Goal: Information Seeking & Learning: Check status

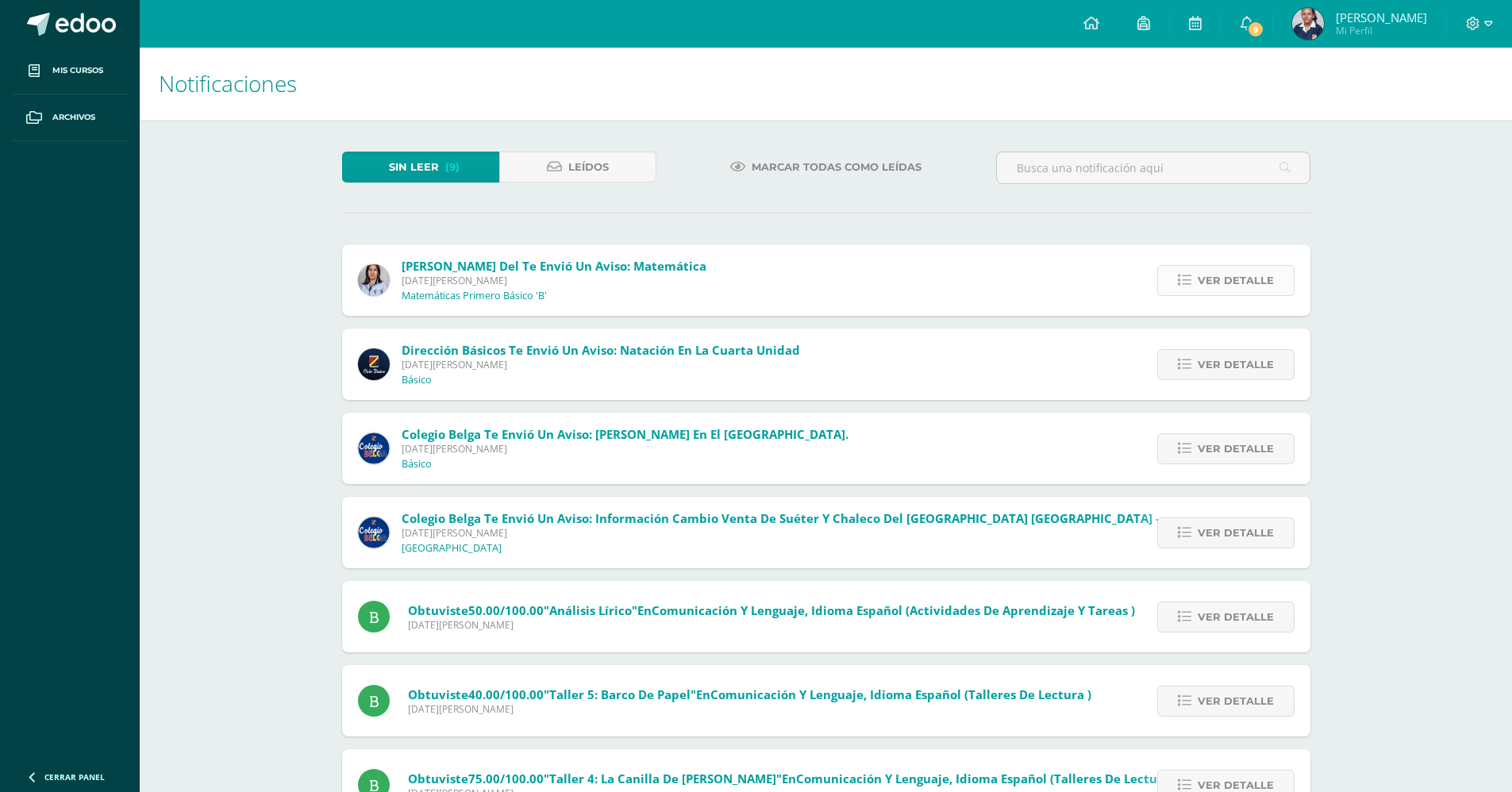
click at [1227, 268] on span "Ver detalle" at bounding box center [1236, 281] width 76 height 29
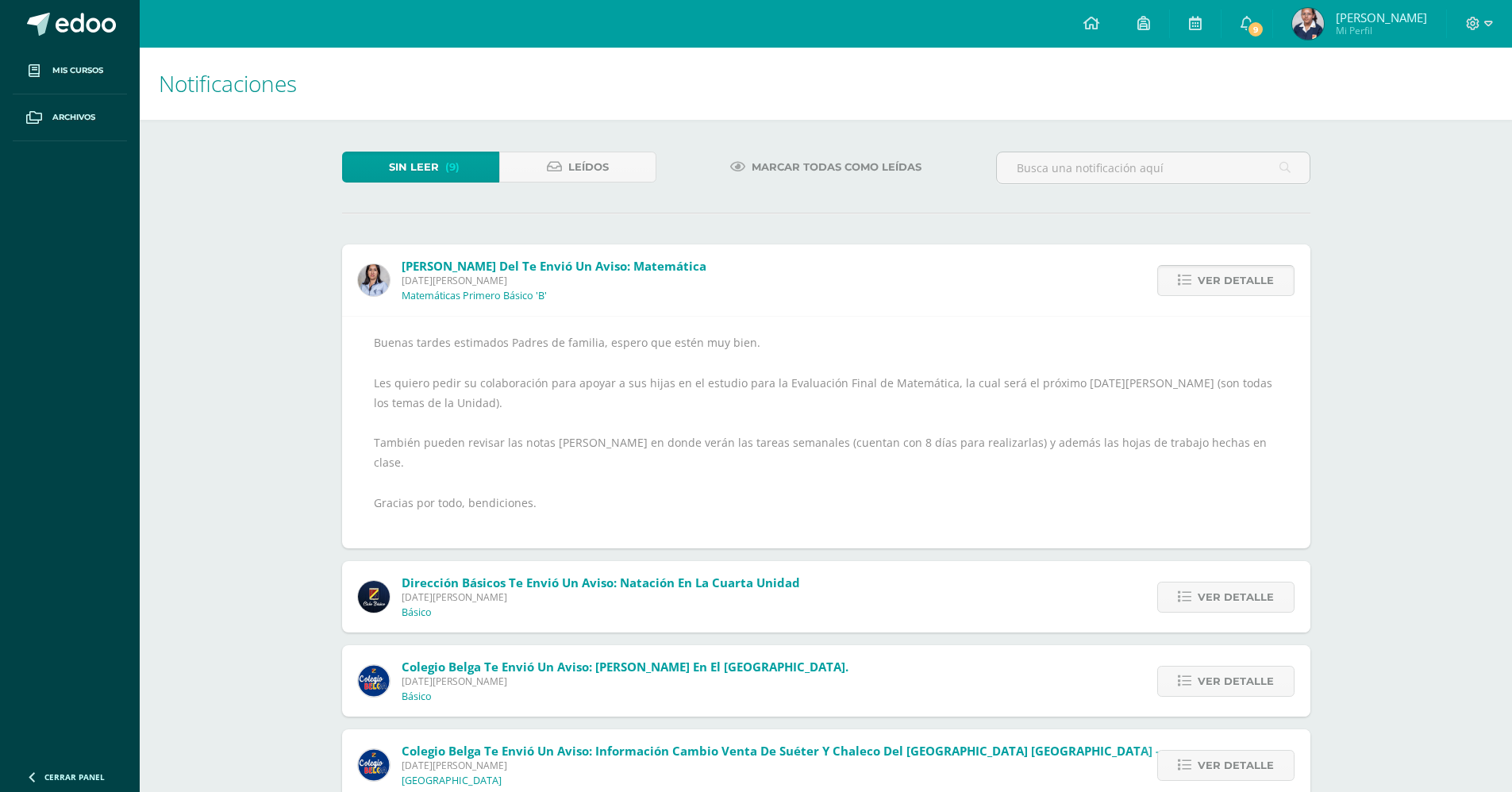
click at [1252, 287] on span "Ver detalle" at bounding box center [1236, 281] width 76 height 29
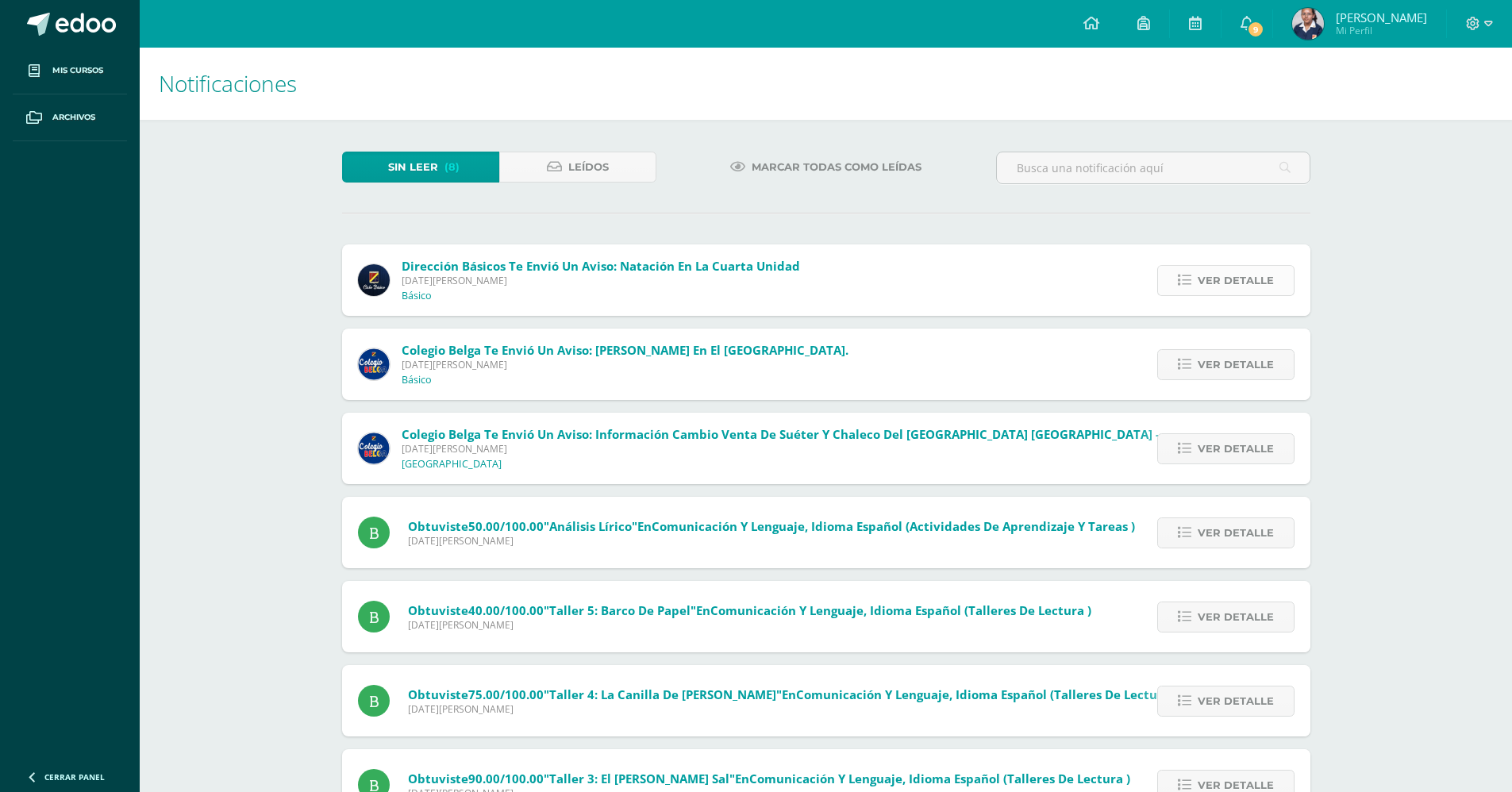
click at [1249, 287] on span "Ver detalle" at bounding box center [1236, 281] width 76 height 29
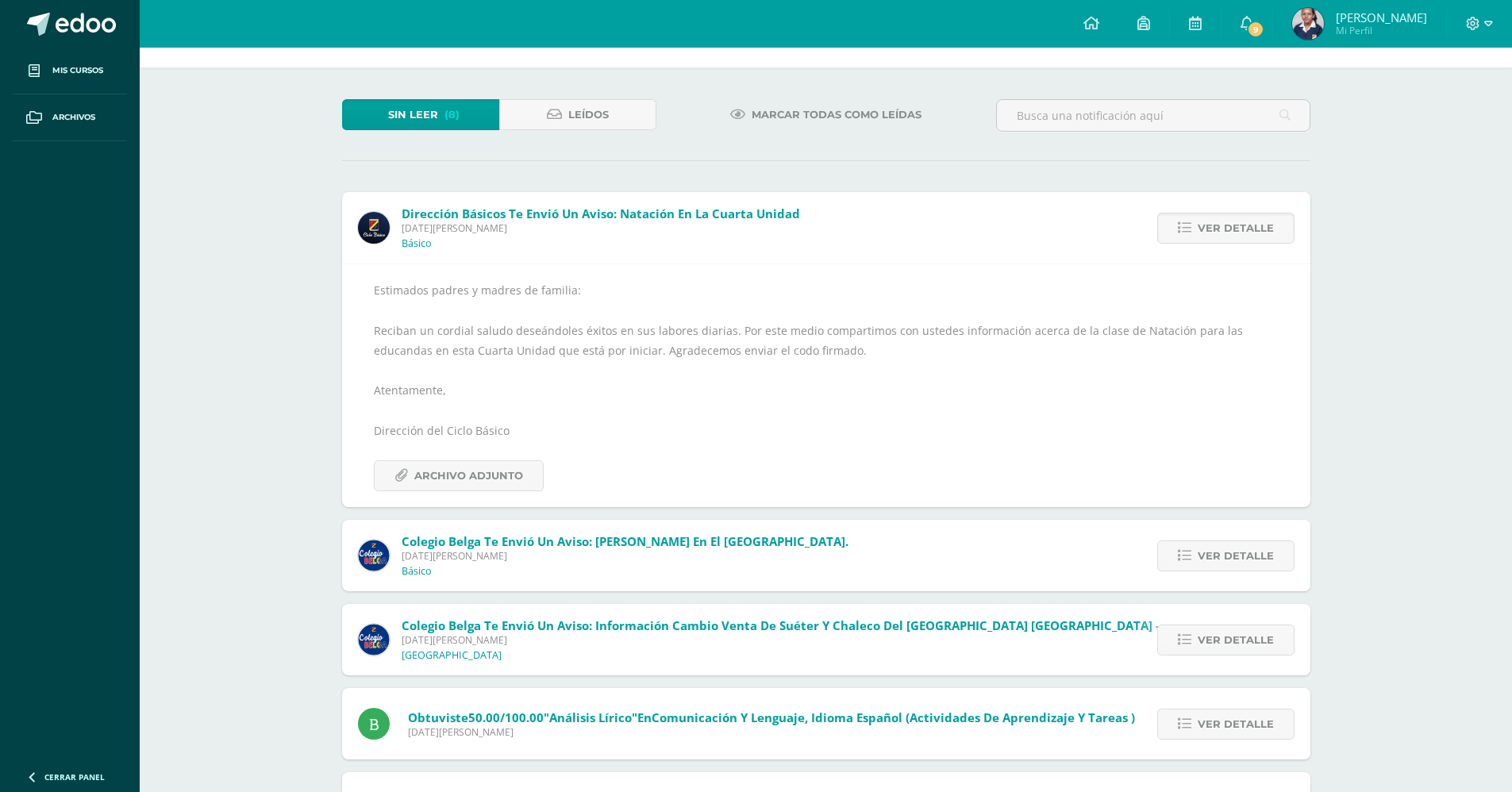
scroll to position [80, 0]
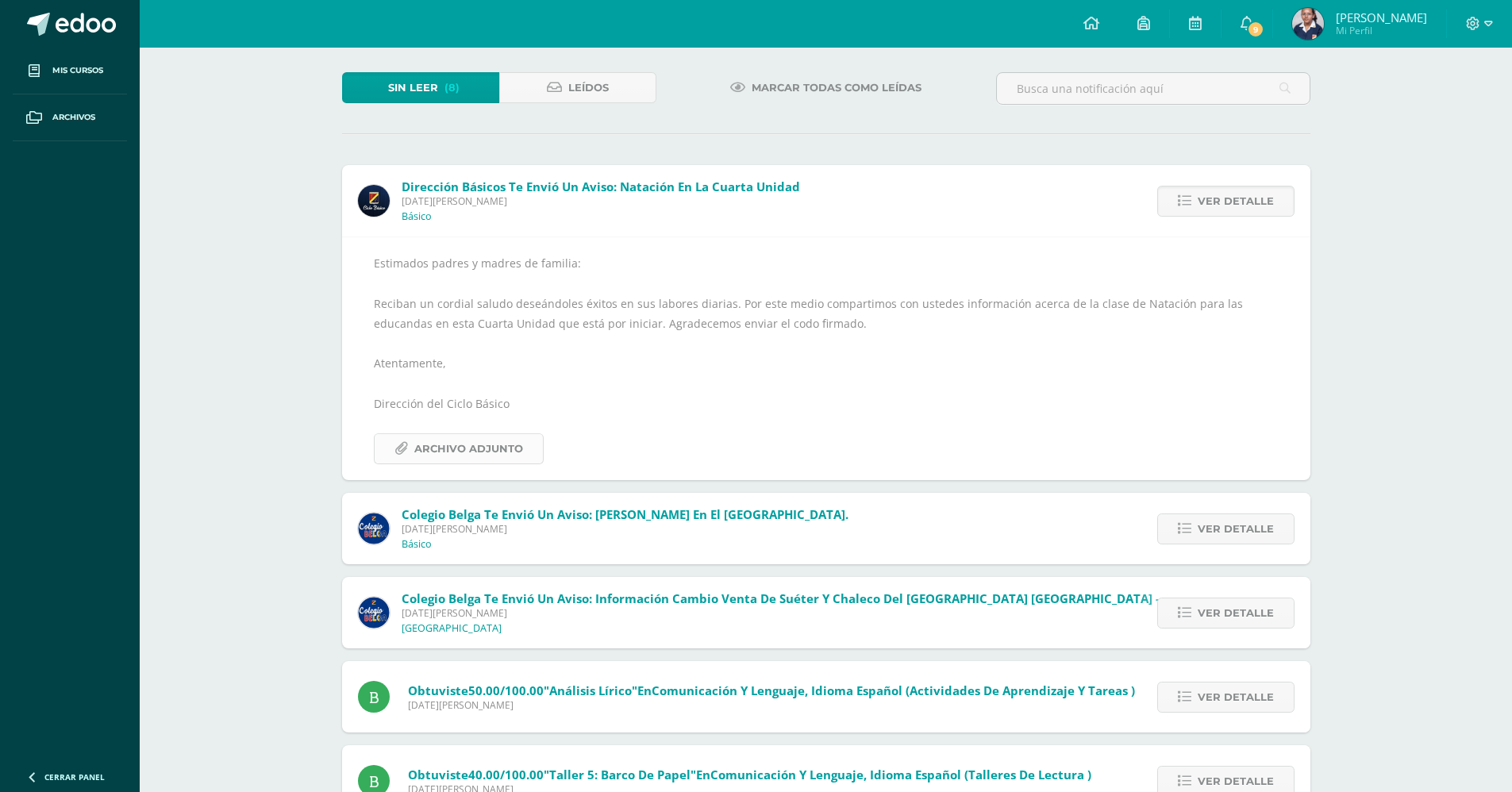
click at [477, 446] on span "Archivo Adjunto" at bounding box center [469, 449] width 109 height 29
click at [1223, 204] on span "Ver detalle" at bounding box center [1236, 201] width 76 height 29
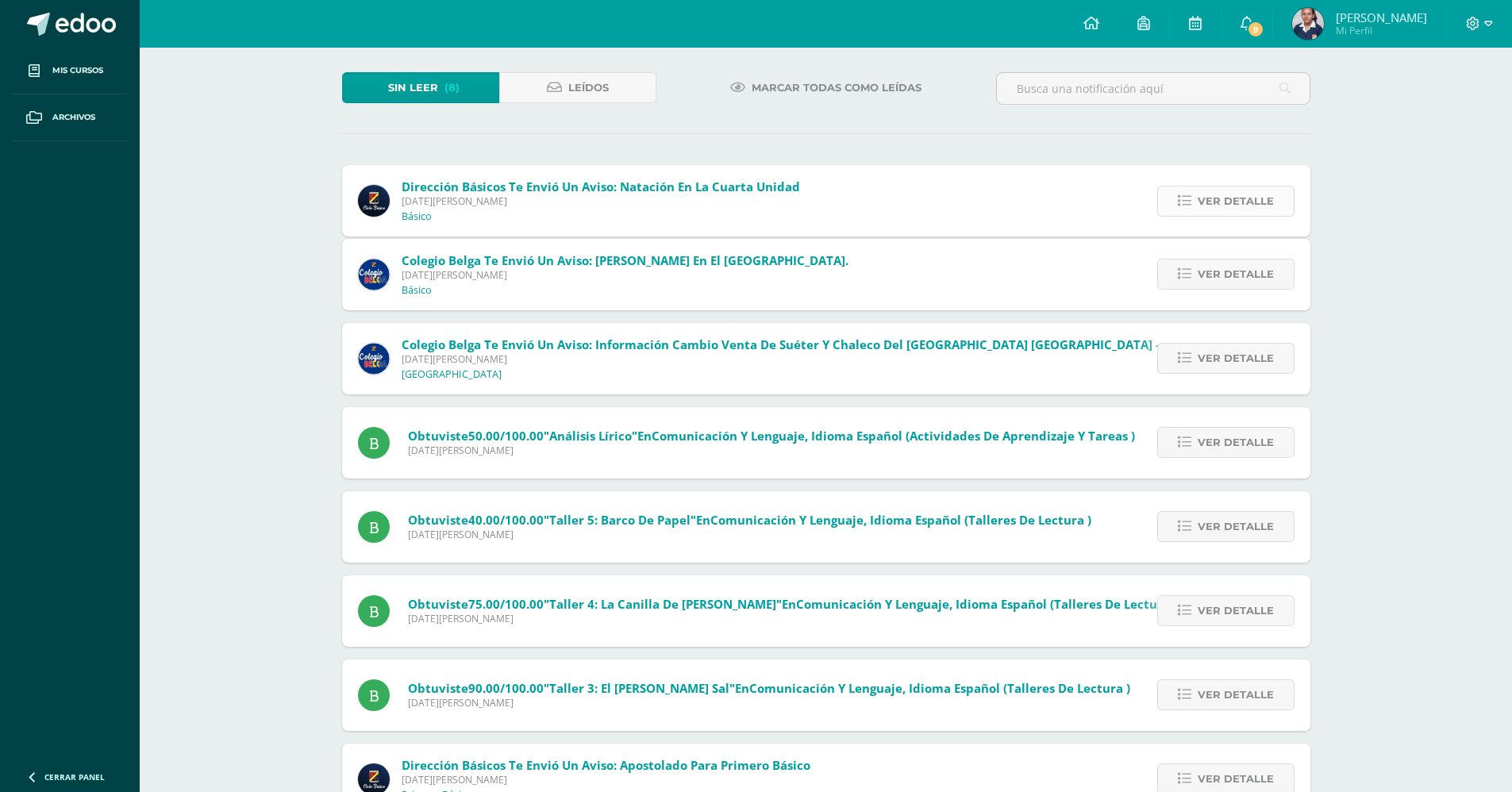
scroll to position [61, 0]
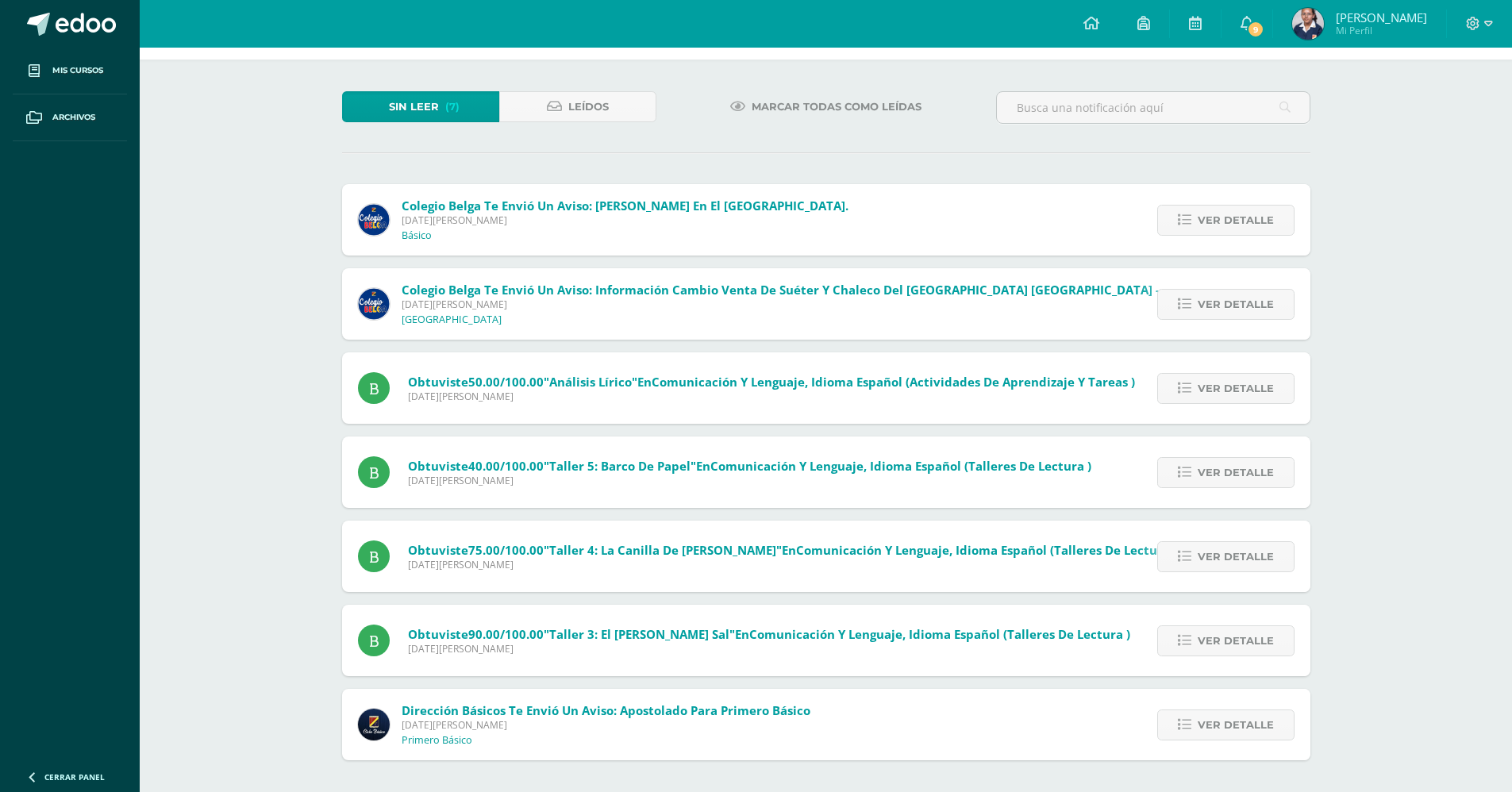
click at [1223, 204] on div "Ver detalle" at bounding box center [1222, 220] width 177 height 71
click at [1217, 224] on span "Ver detalle" at bounding box center [1236, 220] width 76 height 29
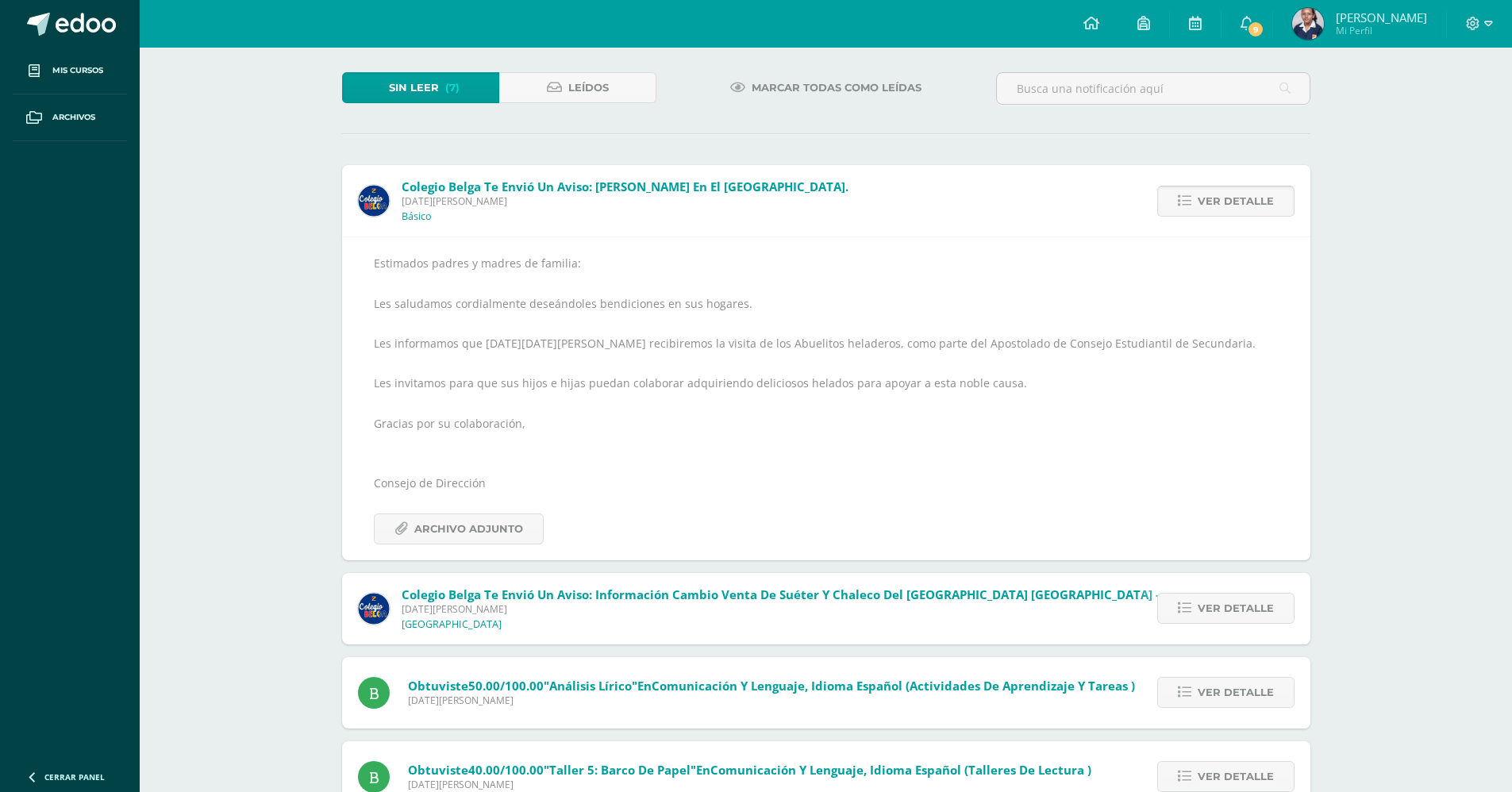
click at [1266, 204] on span "Ver detalle" at bounding box center [1236, 201] width 76 height 29
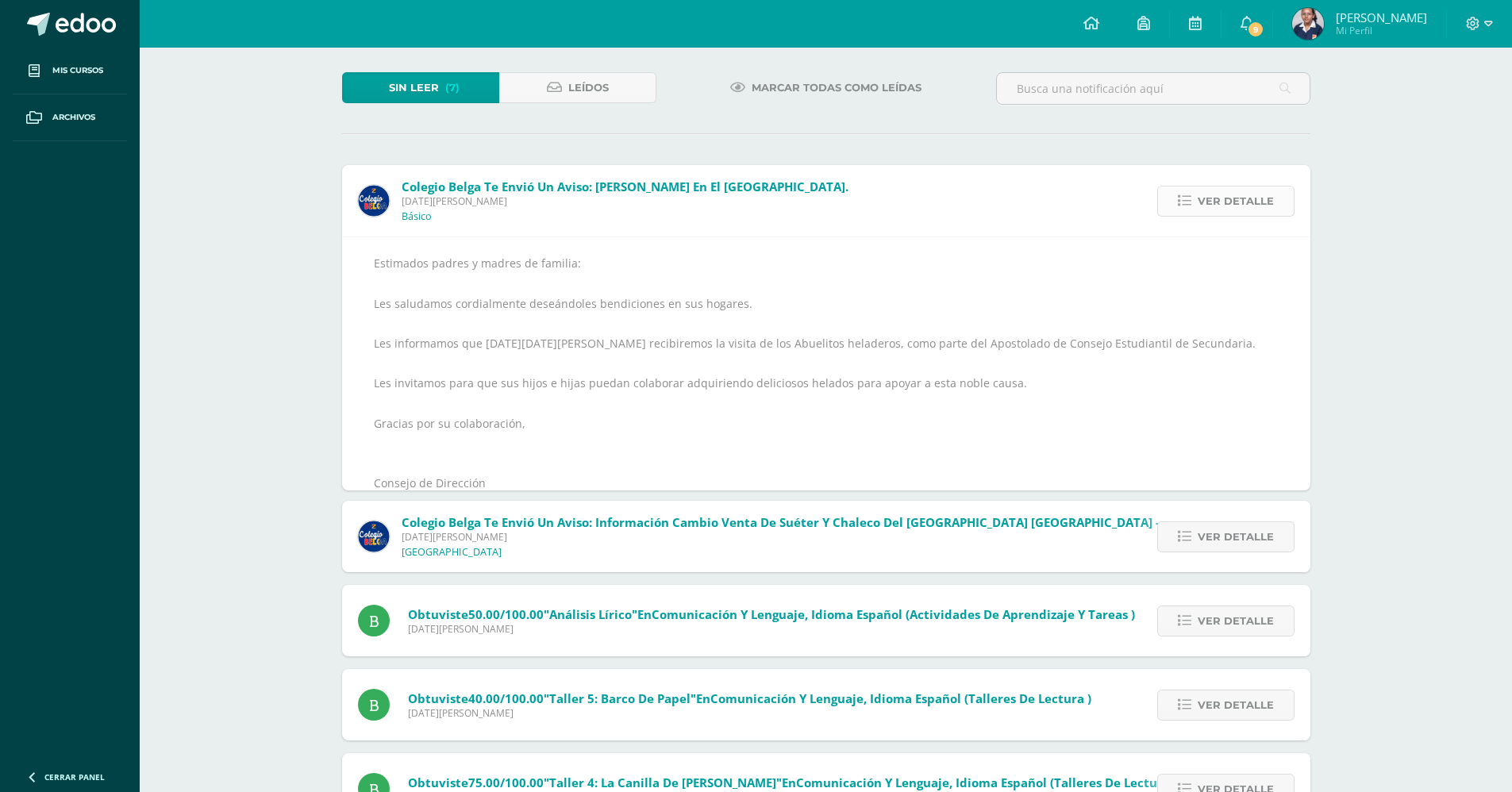
scroll to position [0, 0]
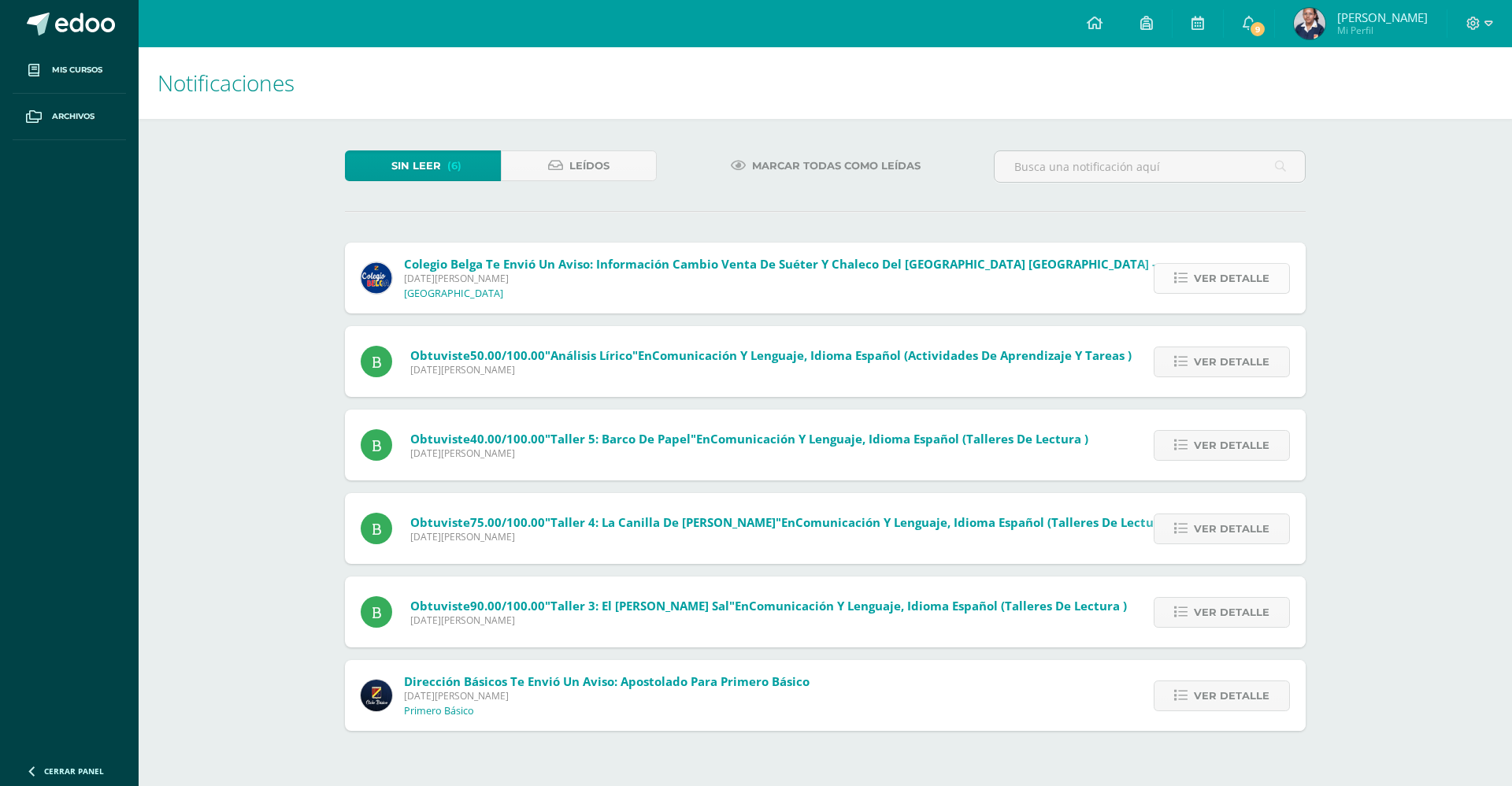
click at [1230, 276] on span "Ver detalle" at bounding box center [1232, 279] width 76 height 29
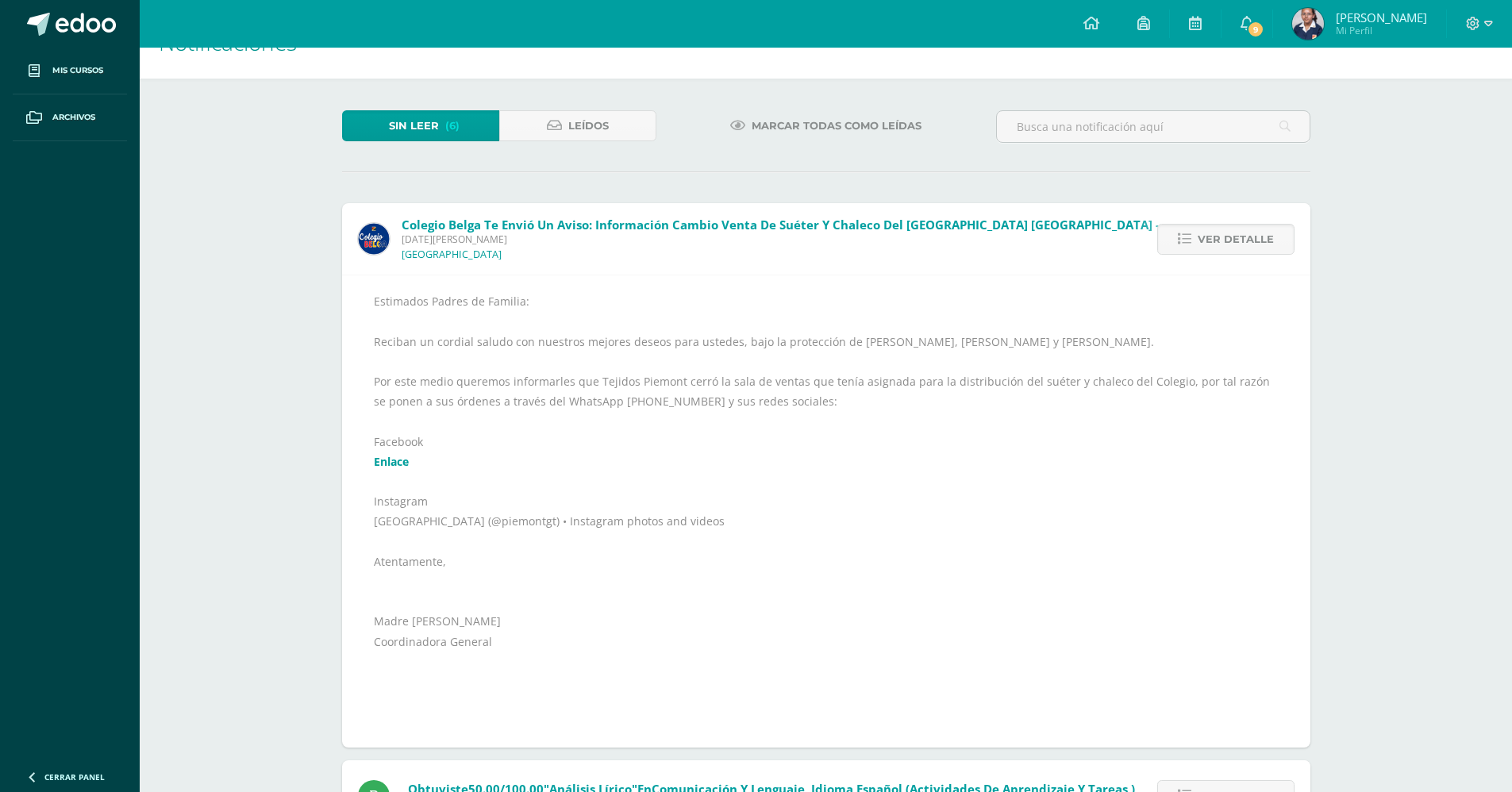
scroll to position [80, 0]
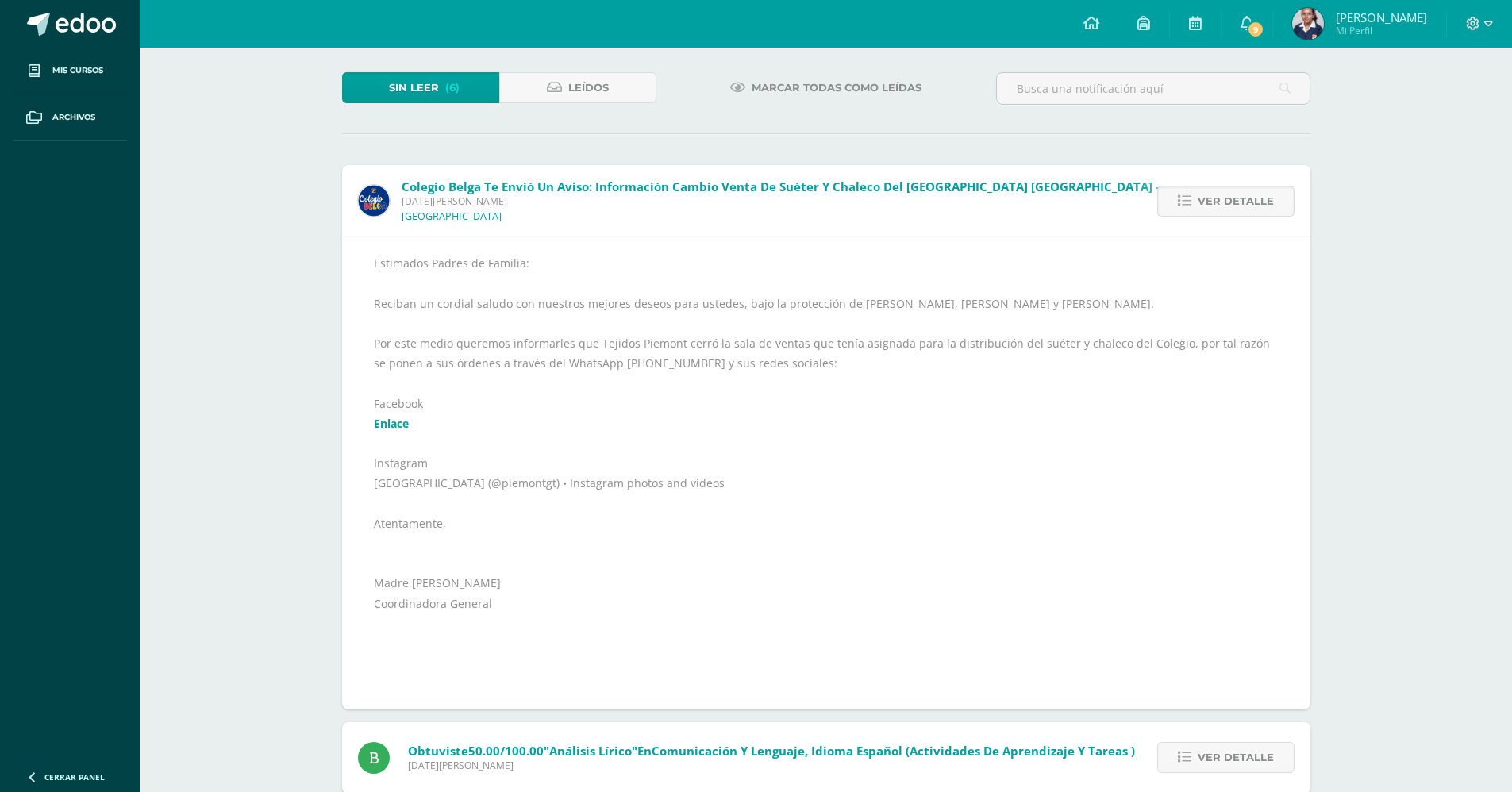
click at [1251, 197] on span "Ver detalle" at bounding box center [1236, 201] width 76 height 29
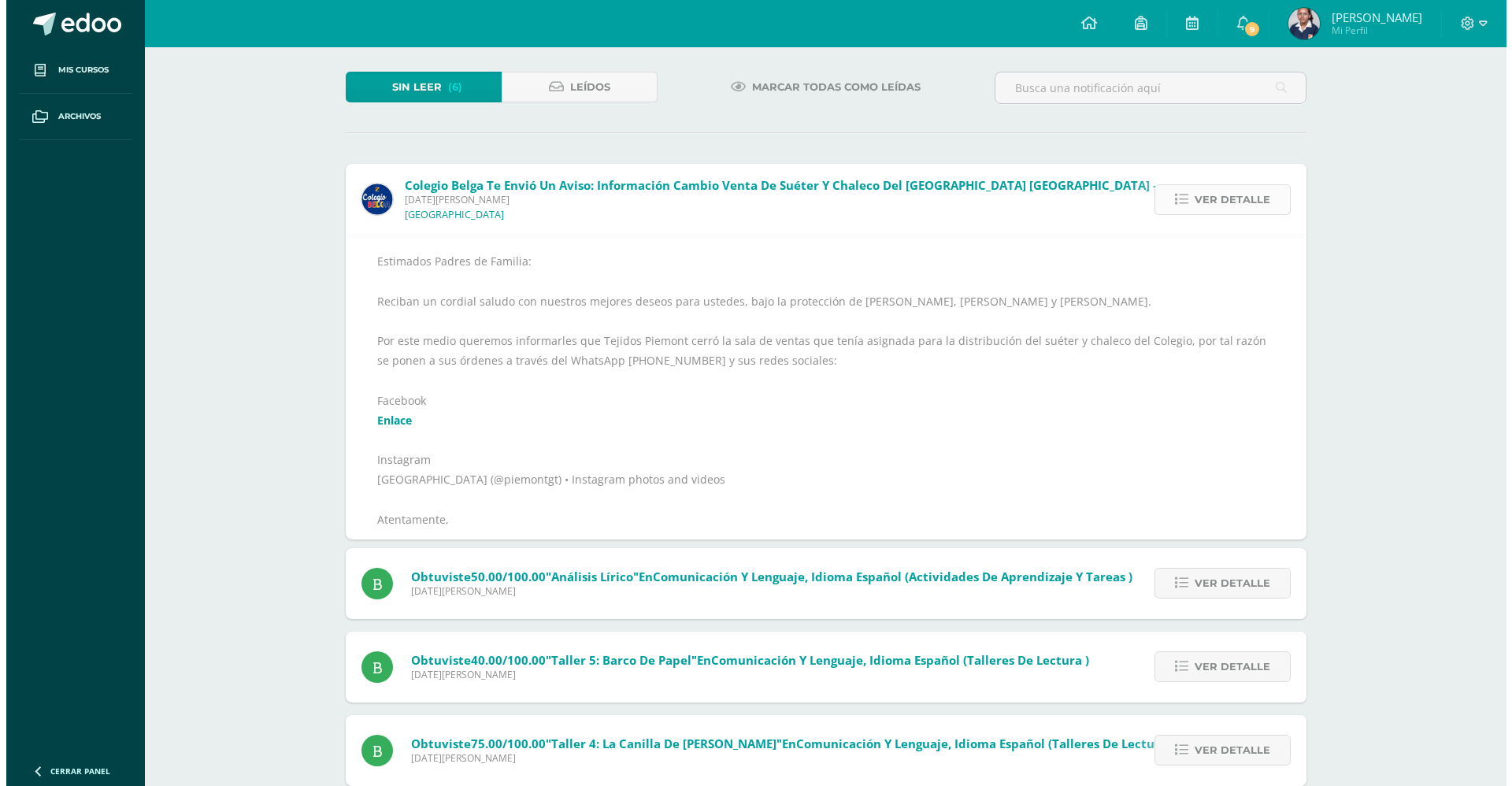
scroll to position [0, 0]
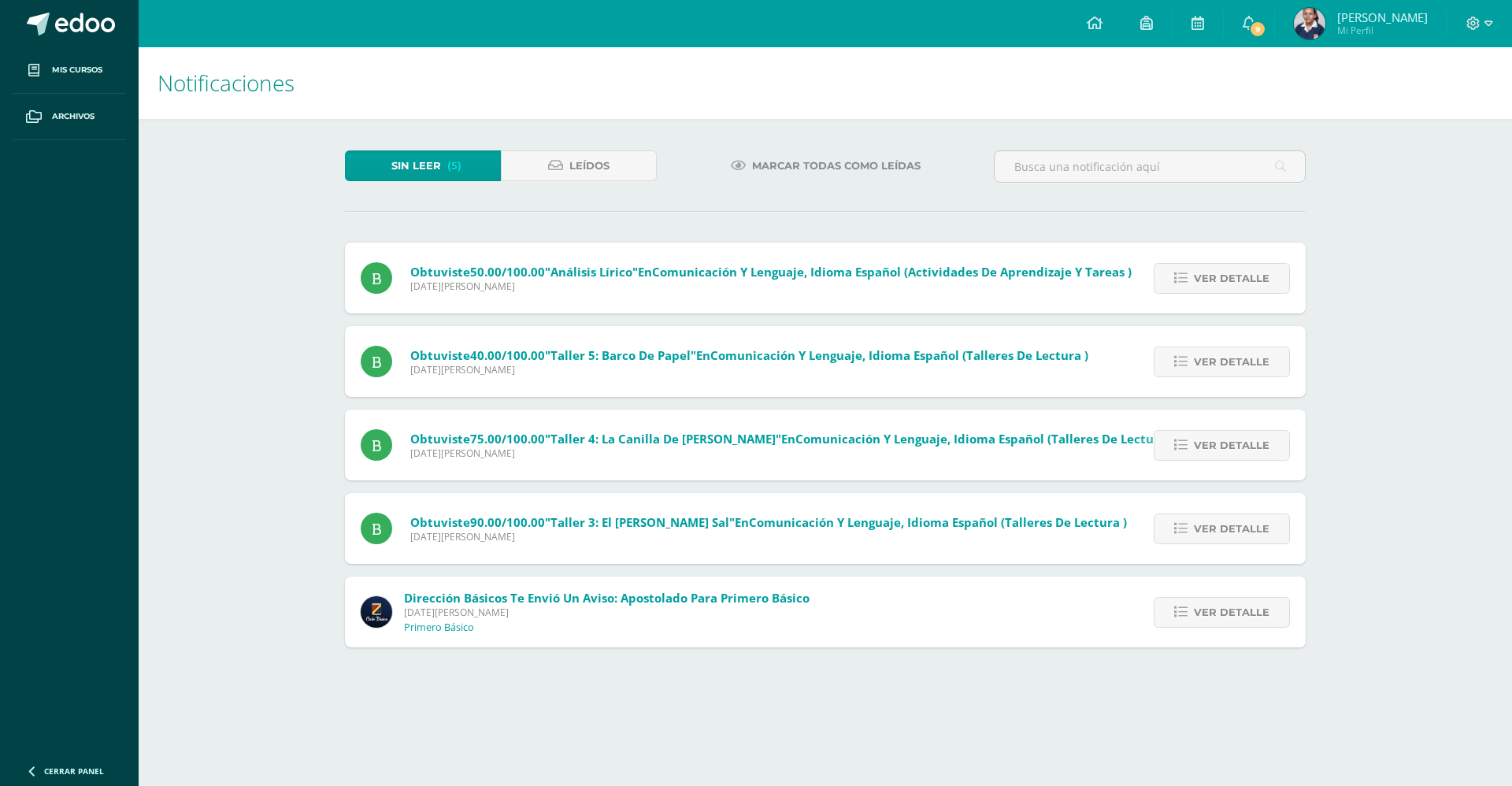
click at [1241, 195] on div at bounding box center [1149, 173] width 324 height 46
click at [1198, 280] on span "Ver detalle" at bounding box center [1232, 279] width 76 height 29
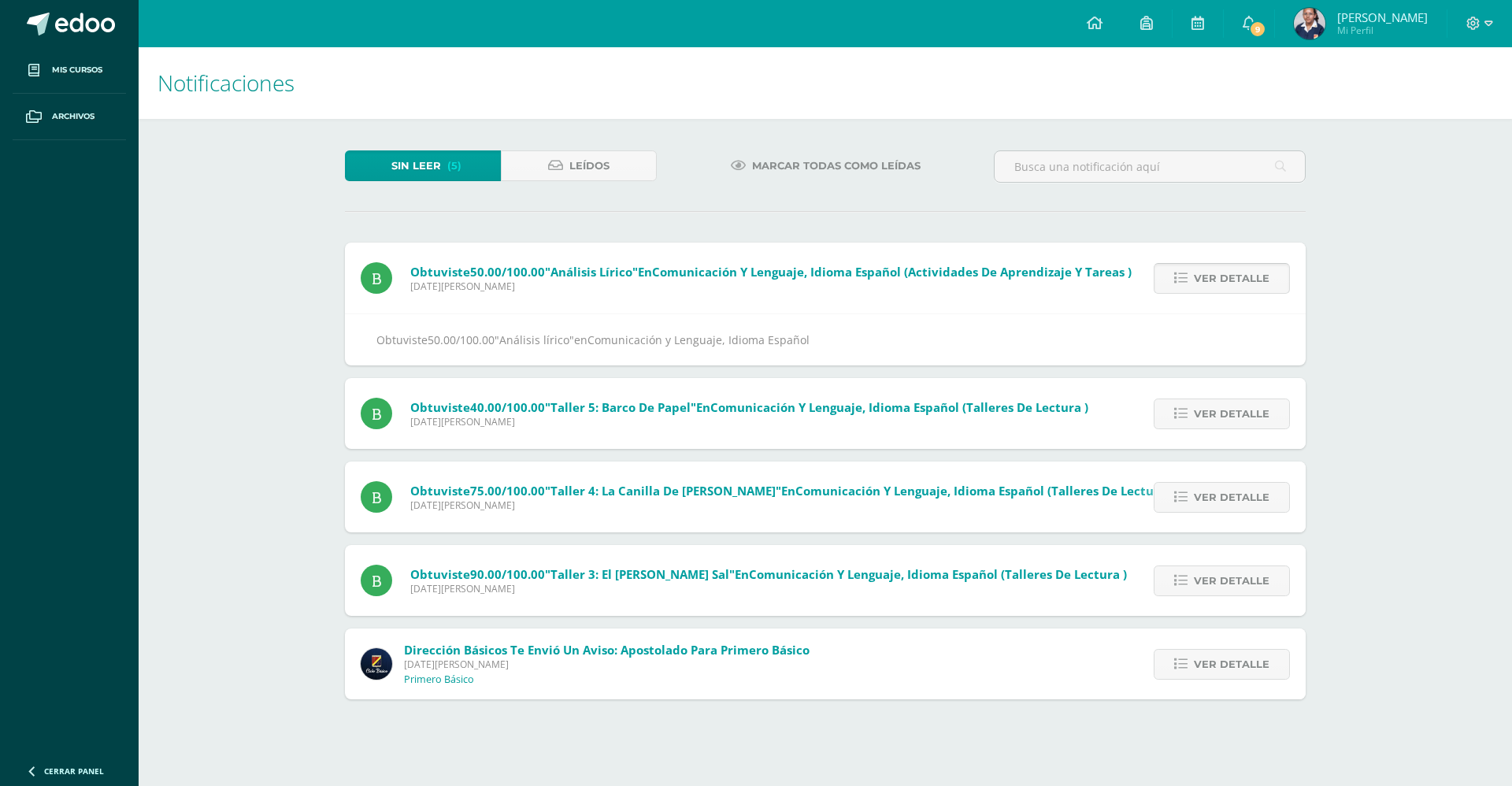
click at [1198, 280] on span "Ver detalle" at bounding box center [1232, 279] width 76 height 29
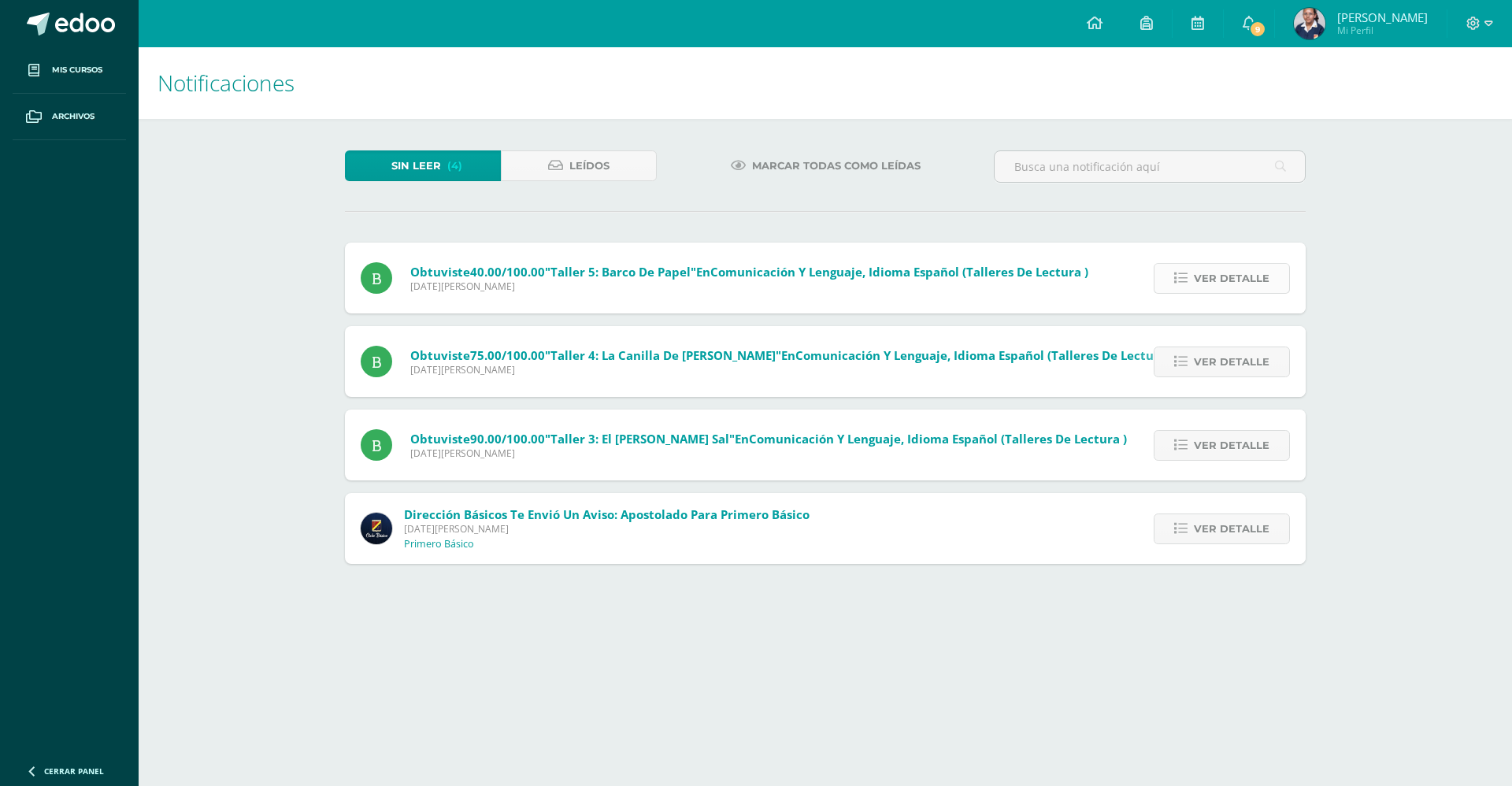
click at [1198, 283] on span "Ver detalle" at bounding box center [1232, 279] width 76 height 29
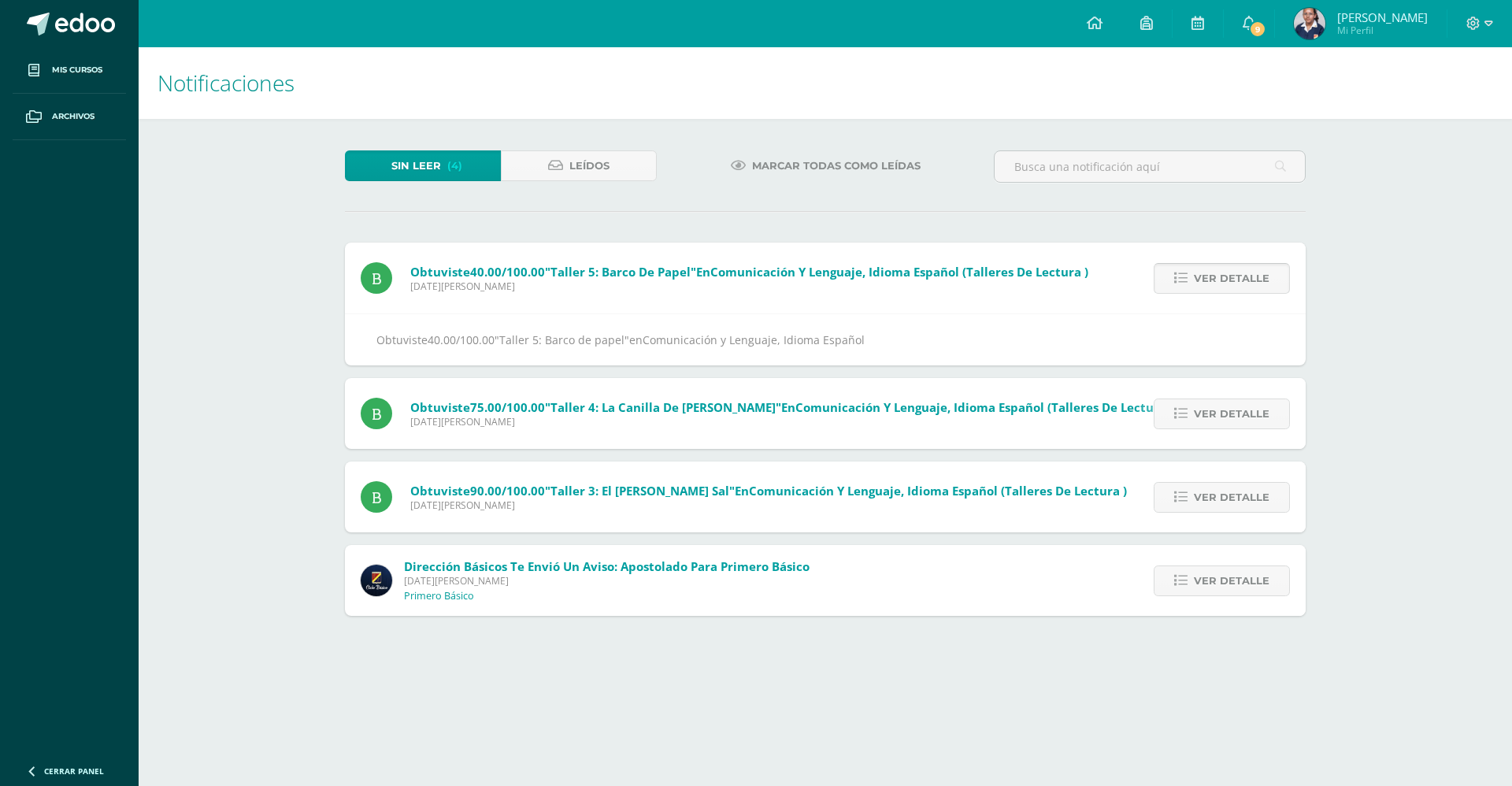
click at [1198, 283] on span "Ver detalle" at bounding box center [1232, 279] width 76 height 29
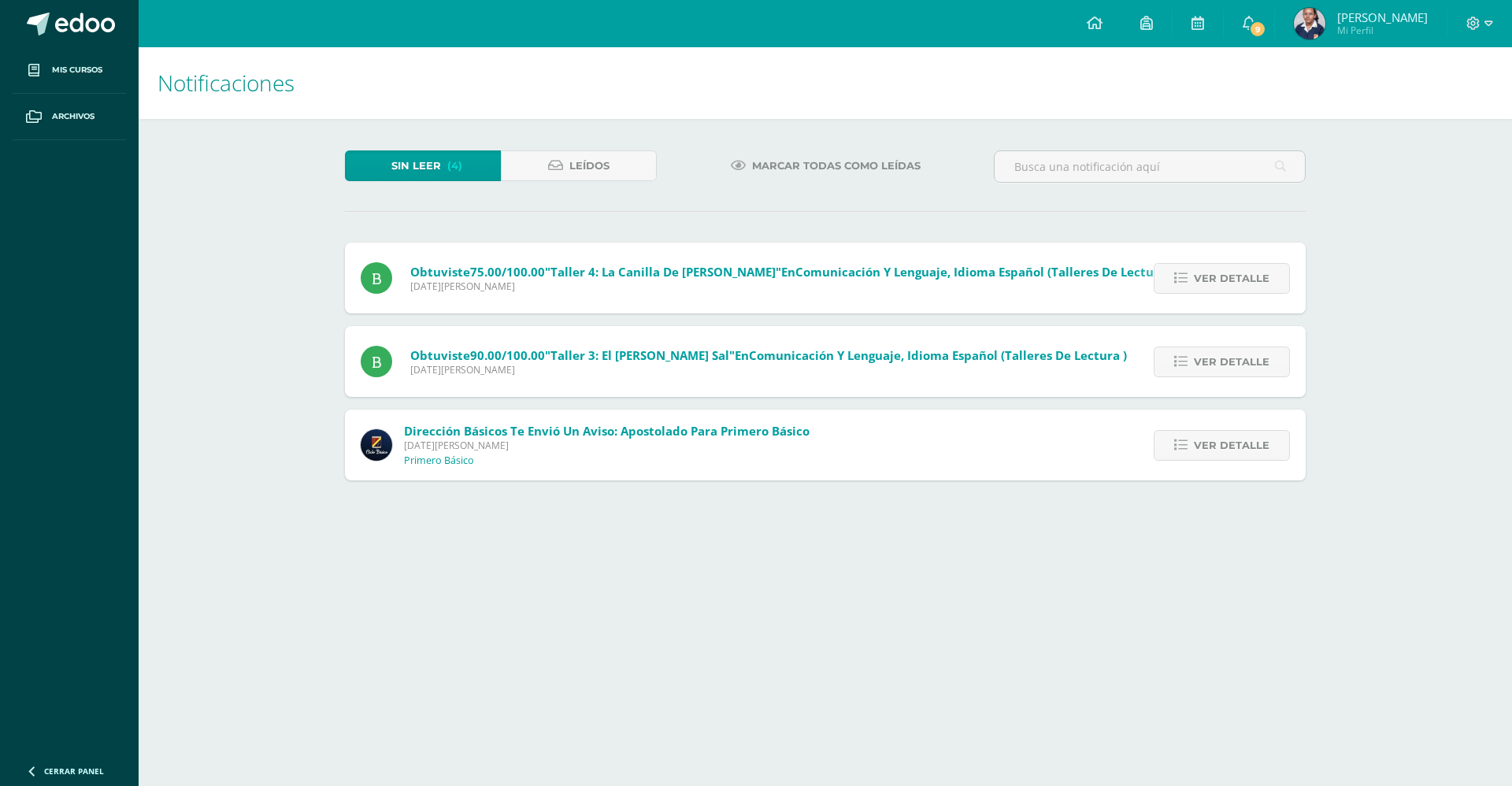
click at [1198, 283] on span "Ver detalle" at bounding box center [1232, 279] width 76 height 29
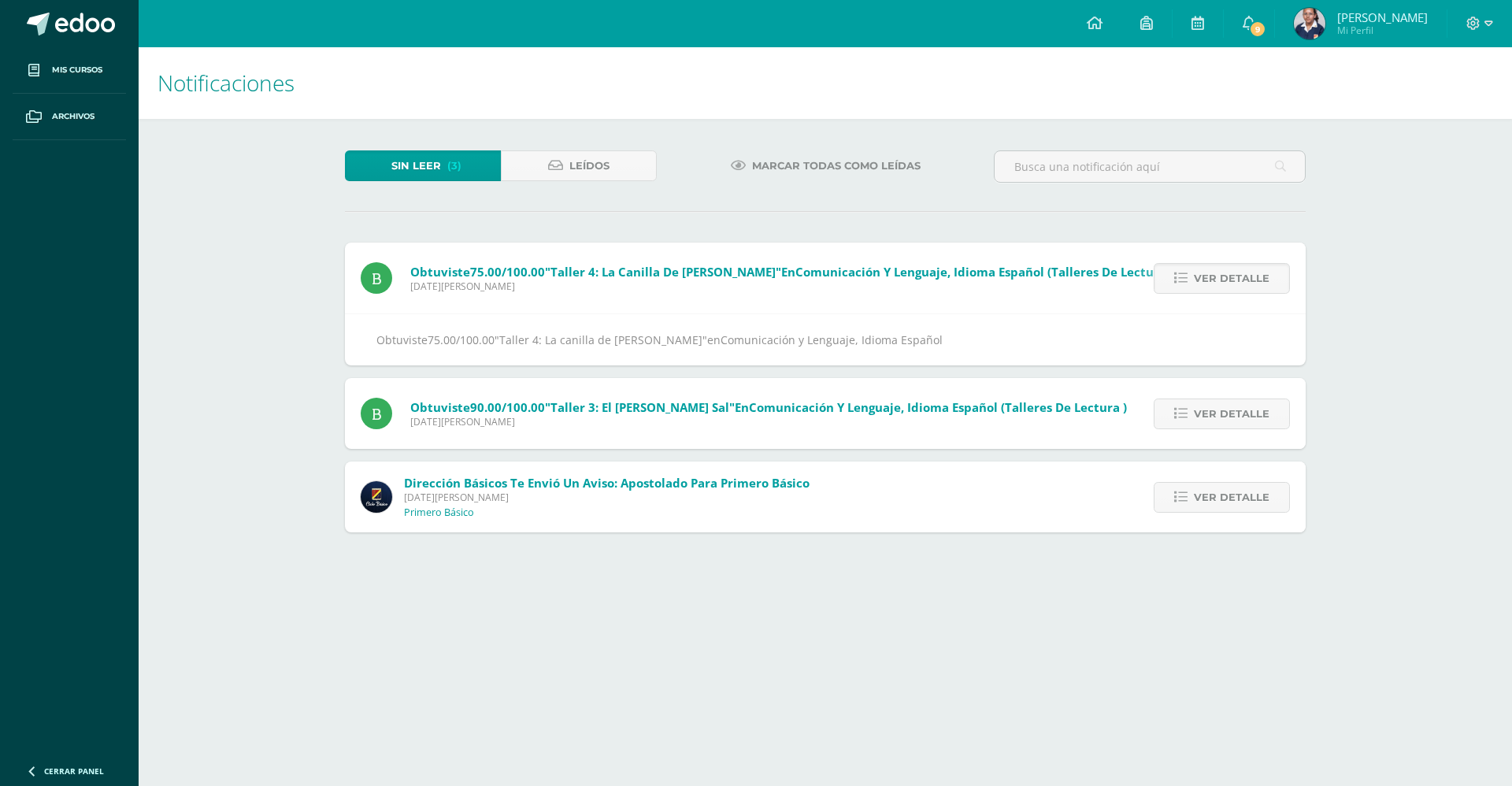
click at [1198, 283] on span "Ver detalle" at bounding box center [1232, 279] width 76 height 29
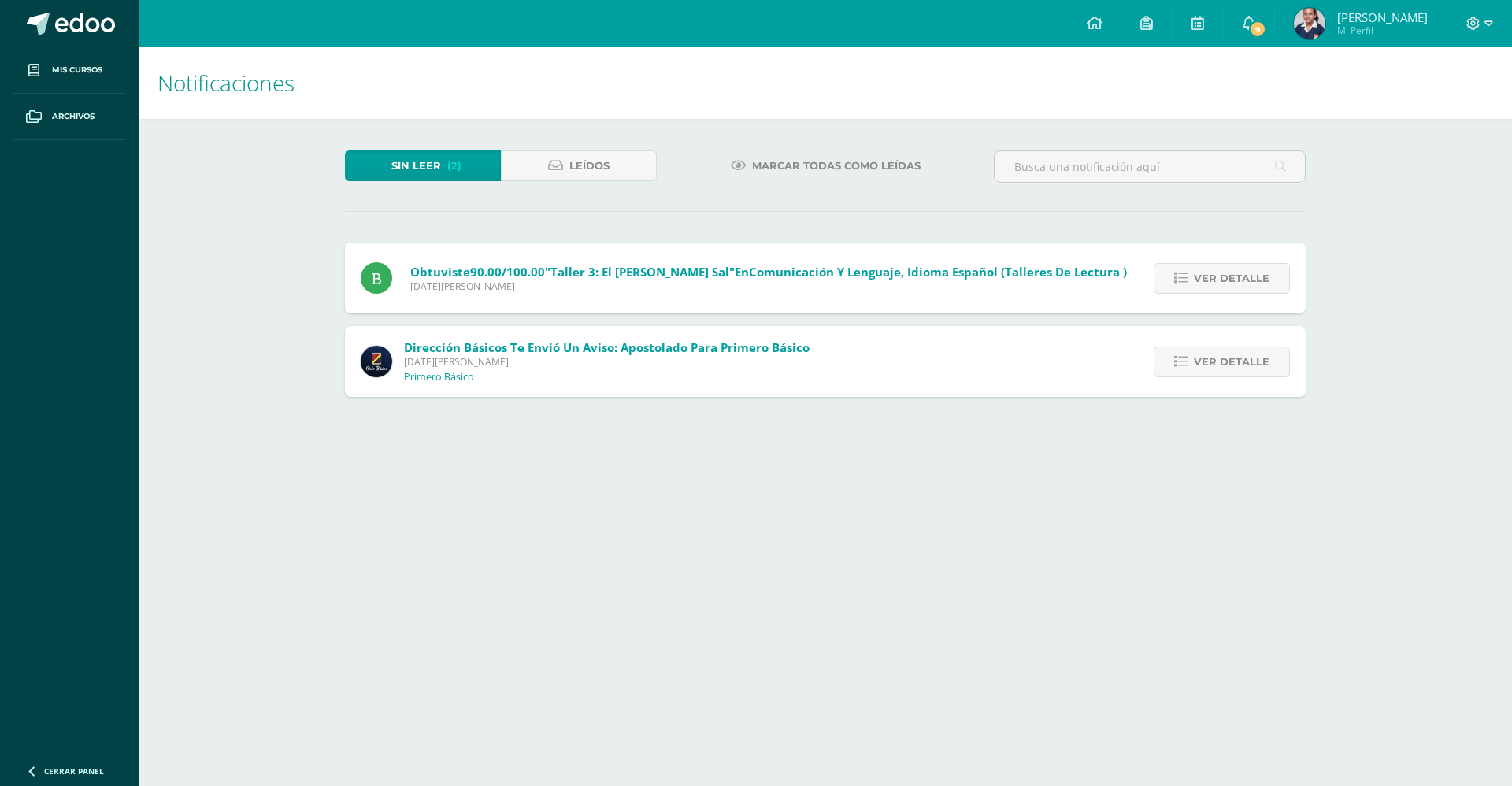
click at [1198, 283] on span "Ver detalle" at bounding box center [1232, 279] width 76 height 29
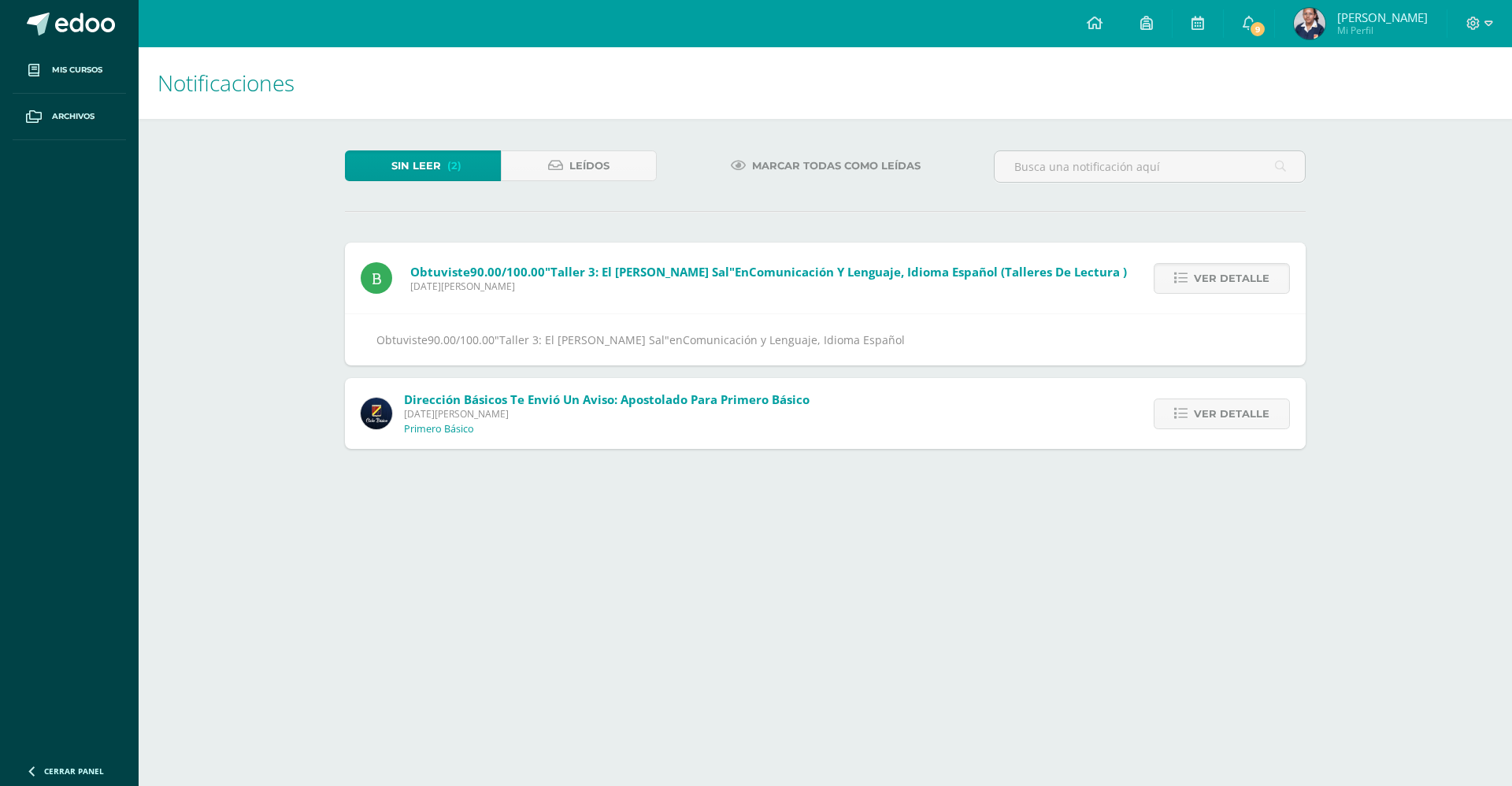
click at [1198, 283] on span "Ver detalle" at bounding box center [1232, 279] width 76 height 29
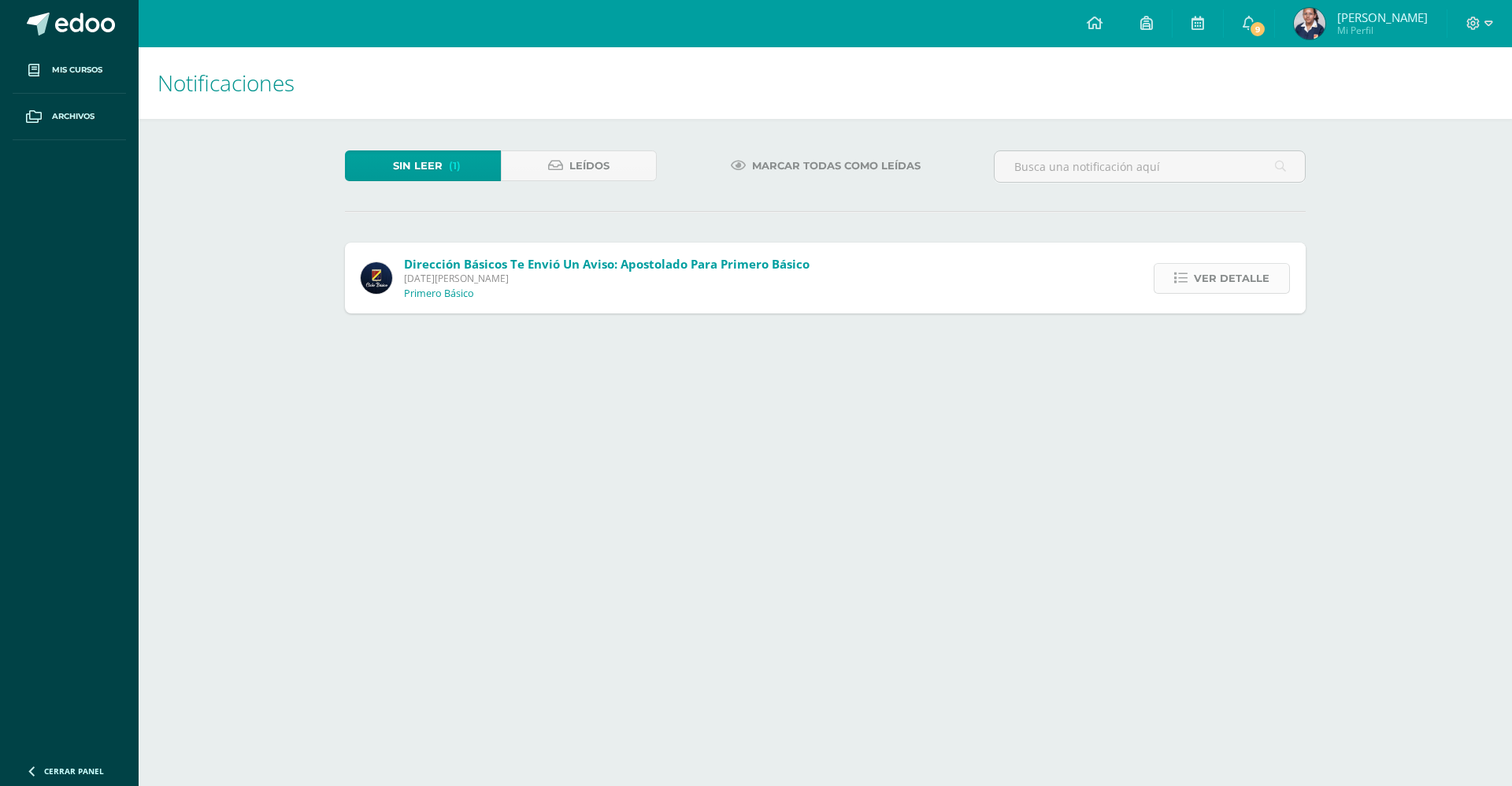
click at [1220, 276] on span "Ver detalle" at bounding box center [1232, 279] width 76 height 29
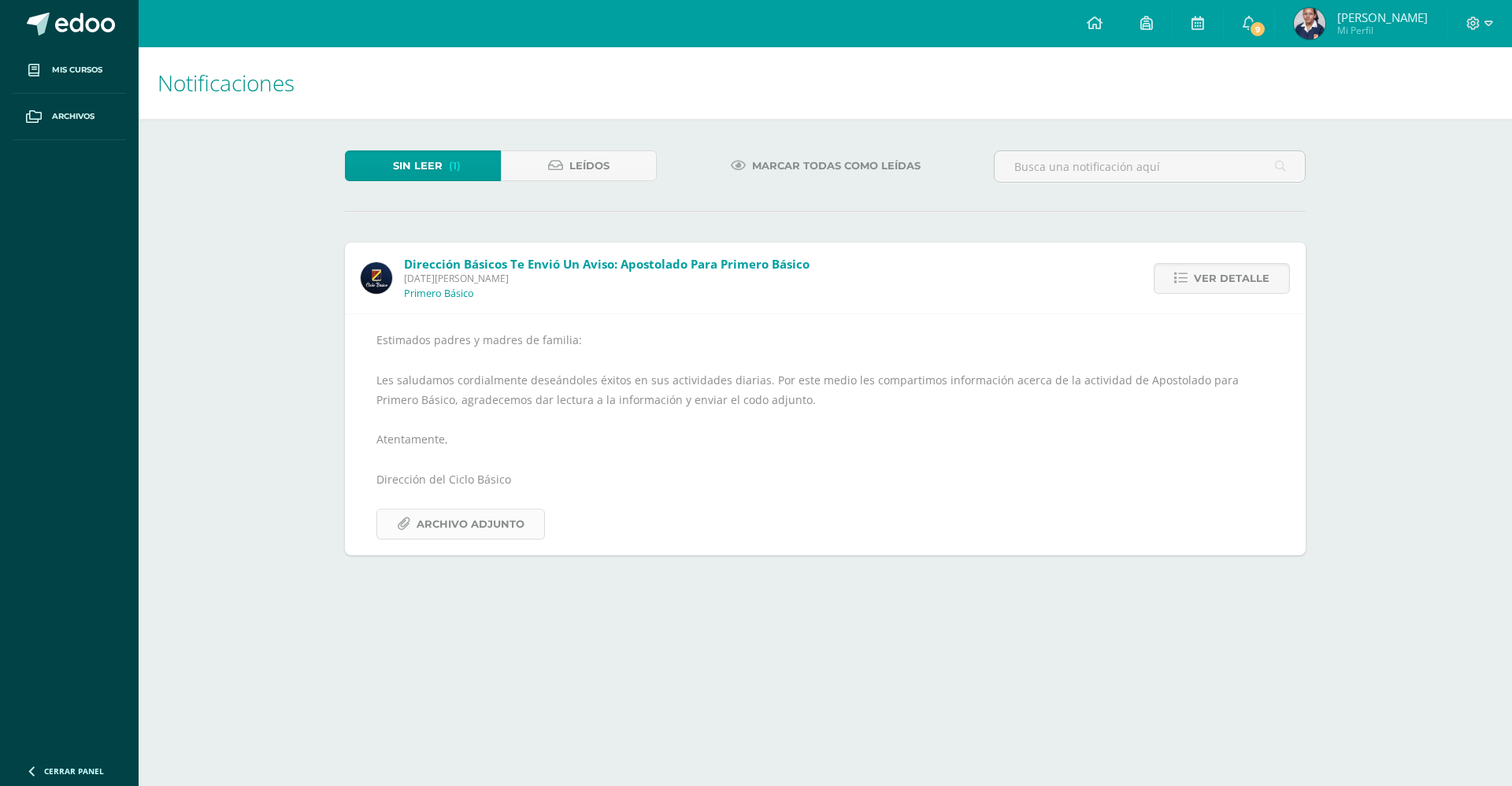
click at [513, 531] on span "Archivo Adjunto" at bounding box center [471, 525] width 108 height 29
click at [1222, 280] on span "Ver detalle" at bounding box center [1232, 279] width 76 height 29
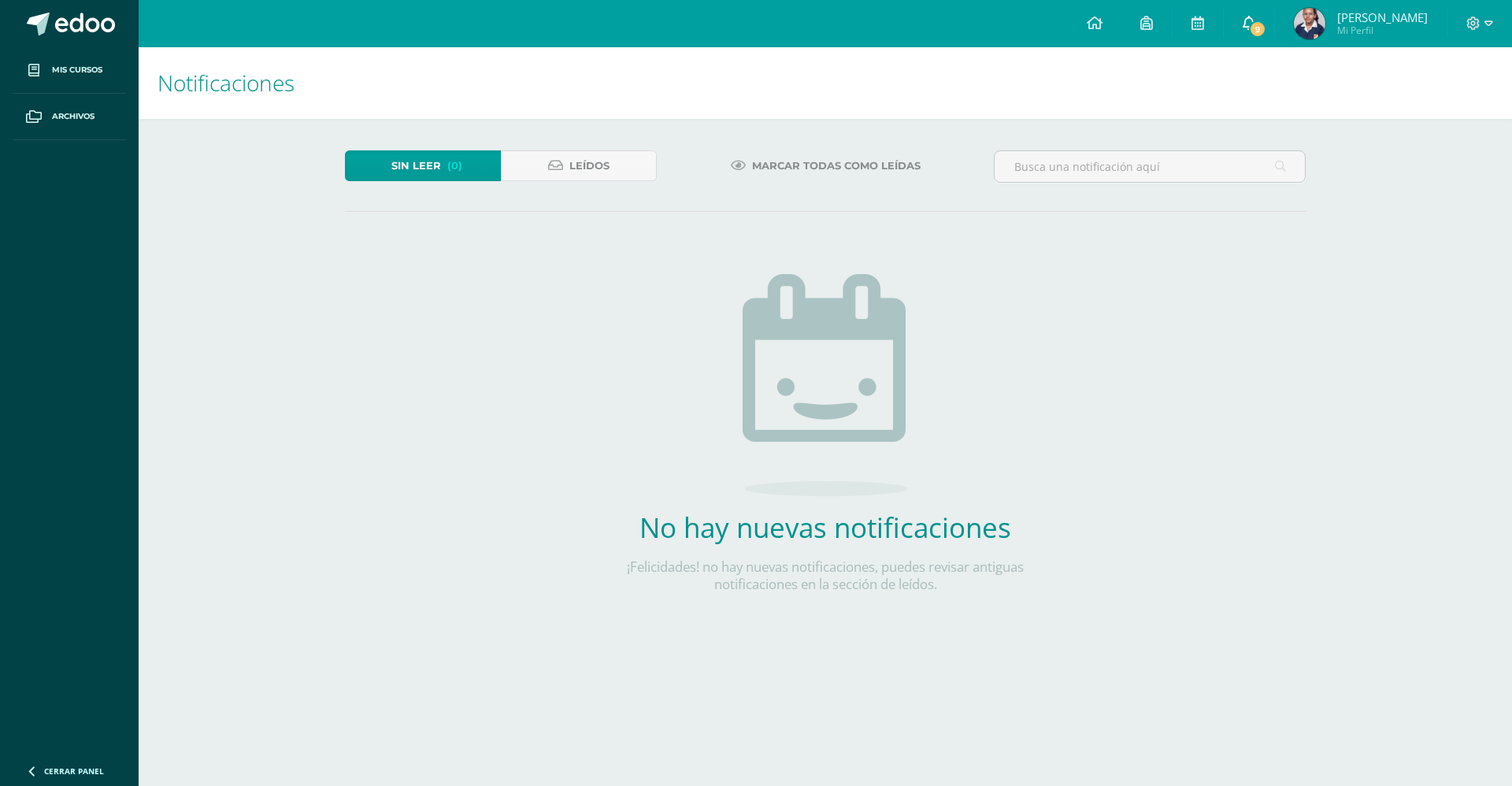
click at [1249, 28] on span "9" at bounding box center [1258, 29] width 17 height 17
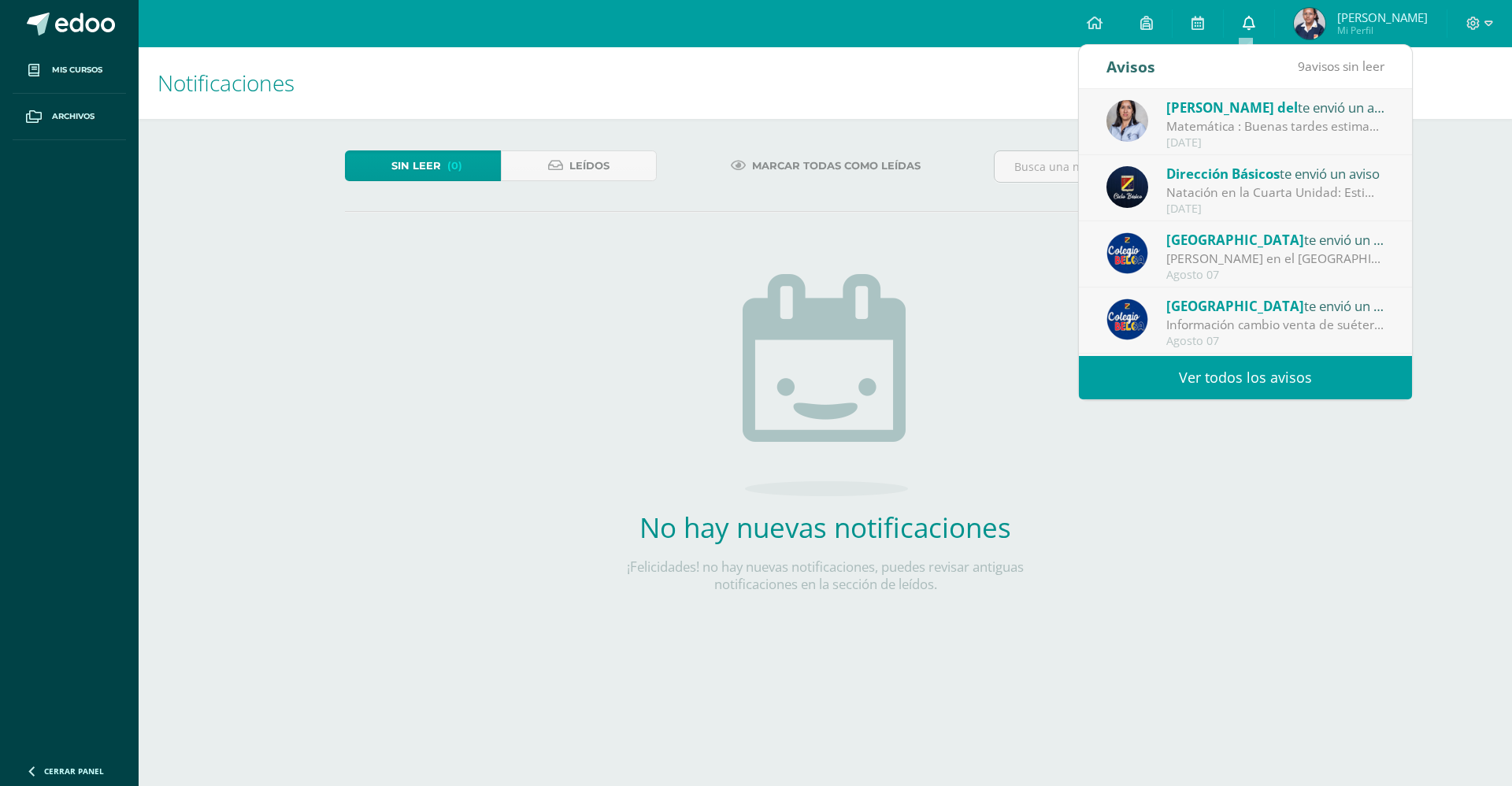
click at [1247, 28] on icon at bounding box center [1249, 22] width 13 height 14
drag, startPoint x: 472, startPoint y: 504, endPoint x: 389, endPoint y: 457, distance: 95.4
click at [472, 504] on div "Sin leer (0) Leídos Marcar todas como leídas No hay nuevas notificaciones ¡Feli…" at bounding box center [825, 396] width 1024 height 556
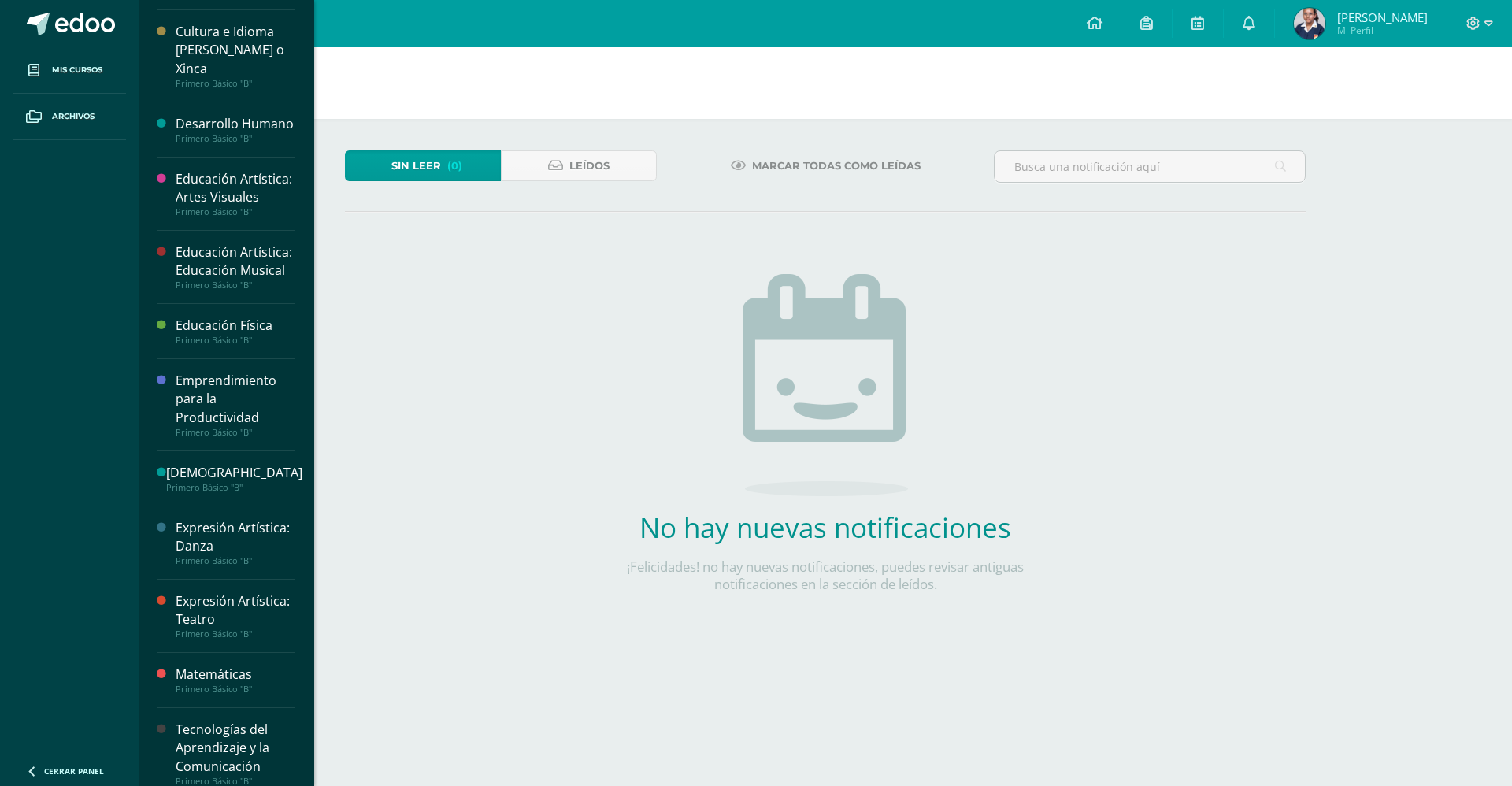
scroll to position [462, 0]
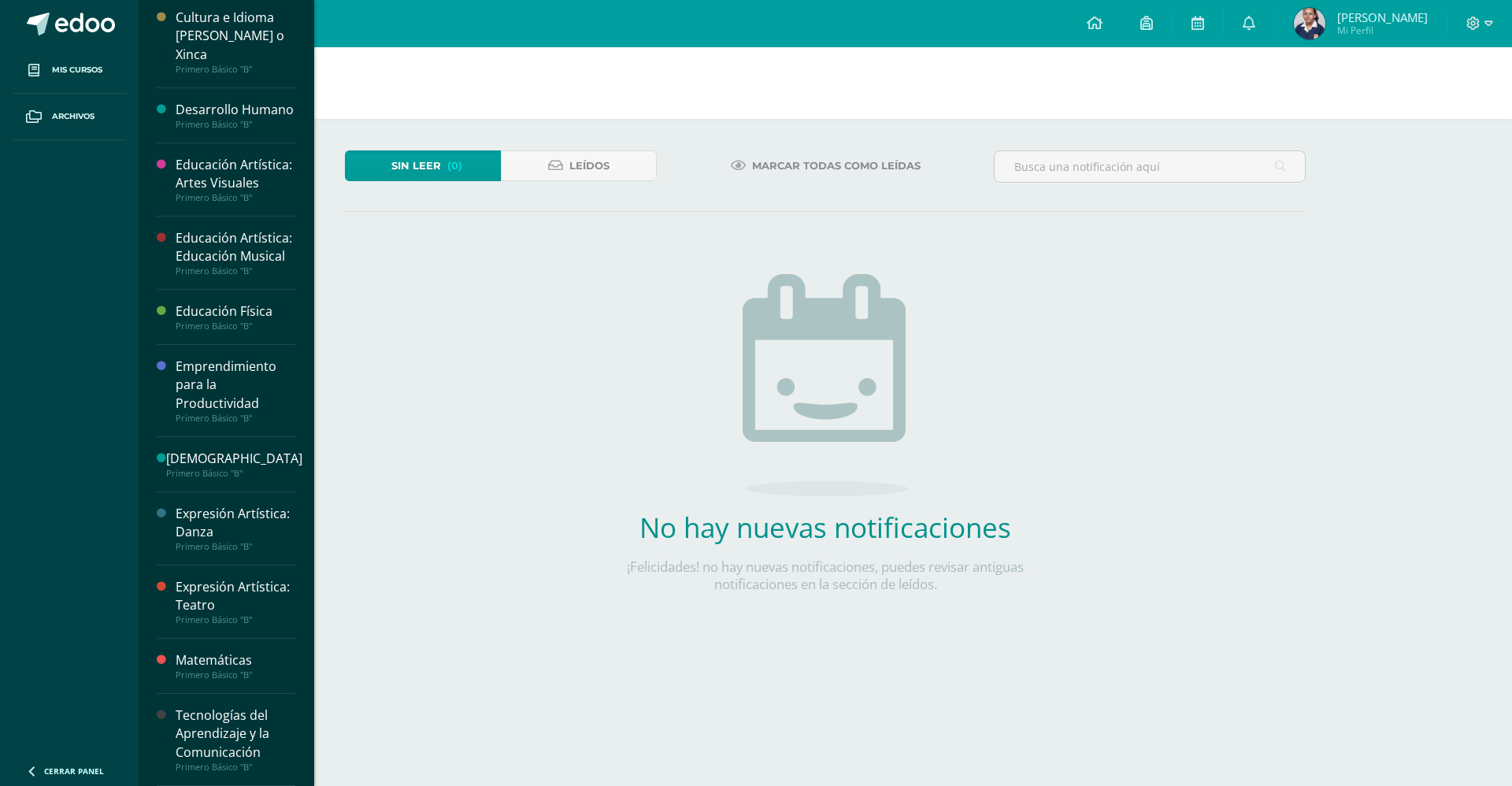
click at [243, 654] on div "Matemáticas" at bounding box center [235, 660] width 119 height 18
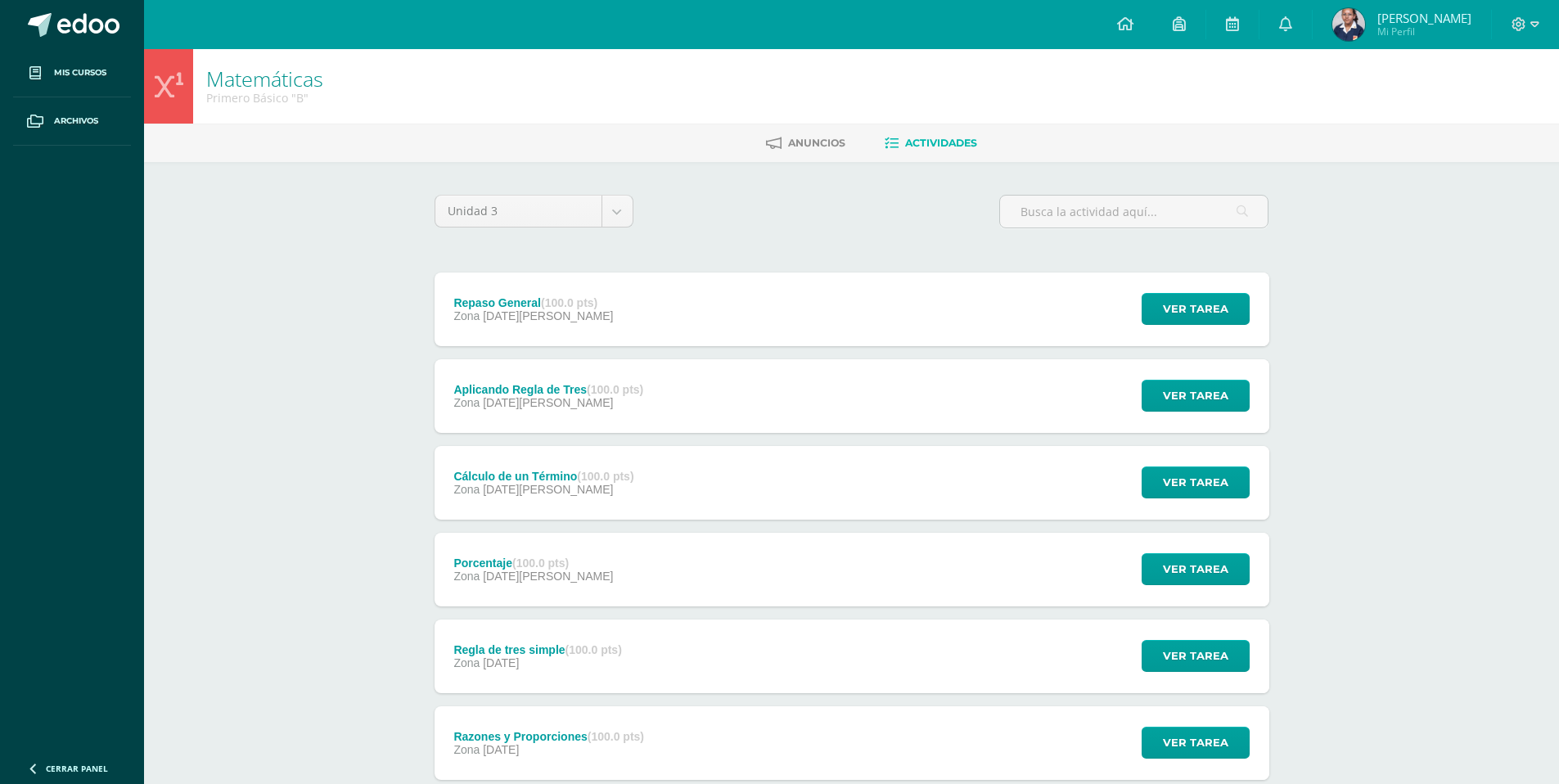
click at [753, 308] on div "Repaso General (100.0 pts) Zona 13 de Agosto Ver tarea Repaso General Matemátic…" at bounding box center [852, 309] width 835 height 73
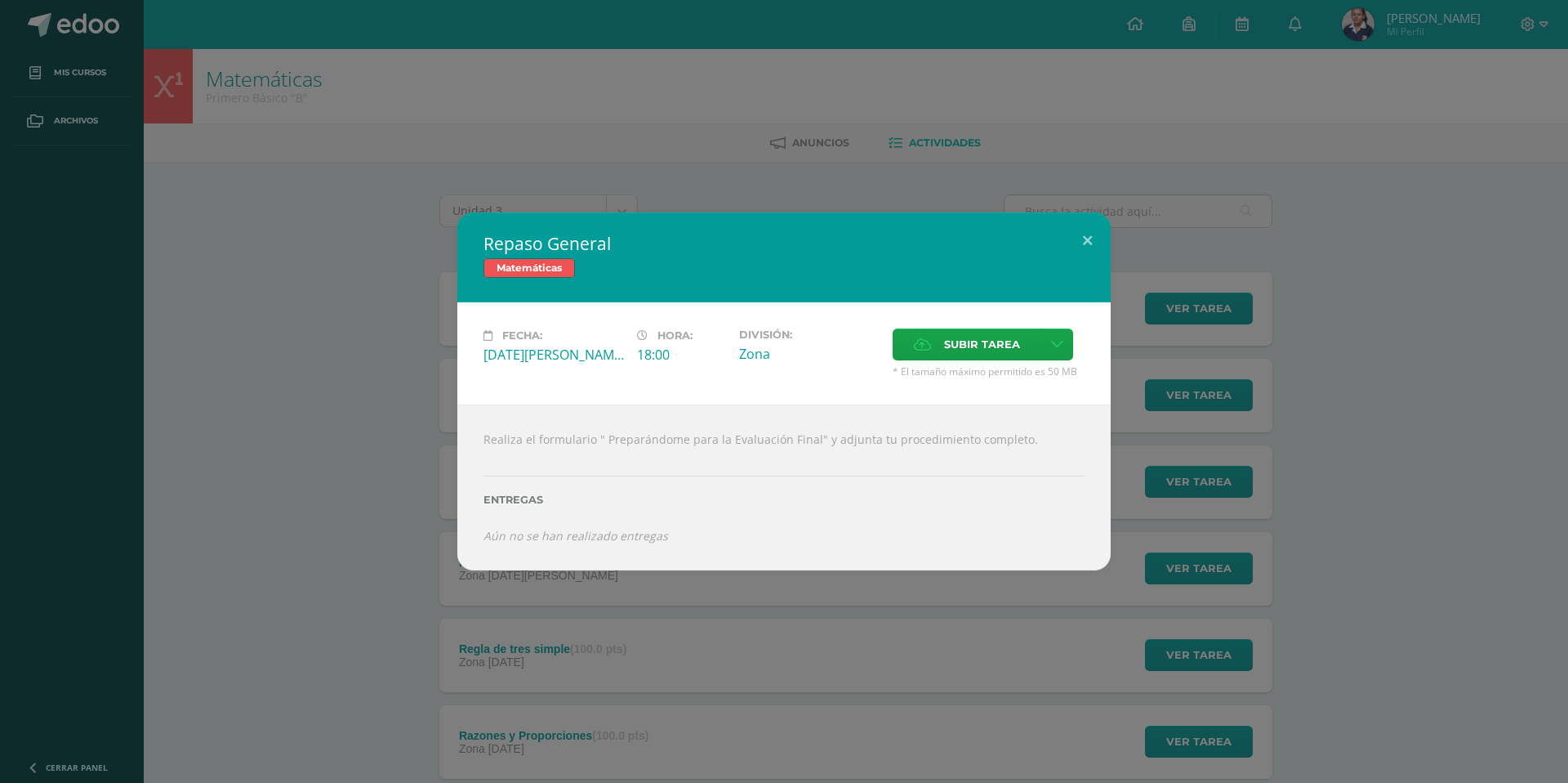
drag, startPoint x: 1237, startPoint y: 375, endPoint x: 938, endPoint y: 288, distance: 311.4
click at [1235, 374] on div "Repaso General Matemáticas Fecha: Miércoles 13 de Agosto Hora: 18:00 División: …" at bounding box center [784, 391] width 1555 height 357
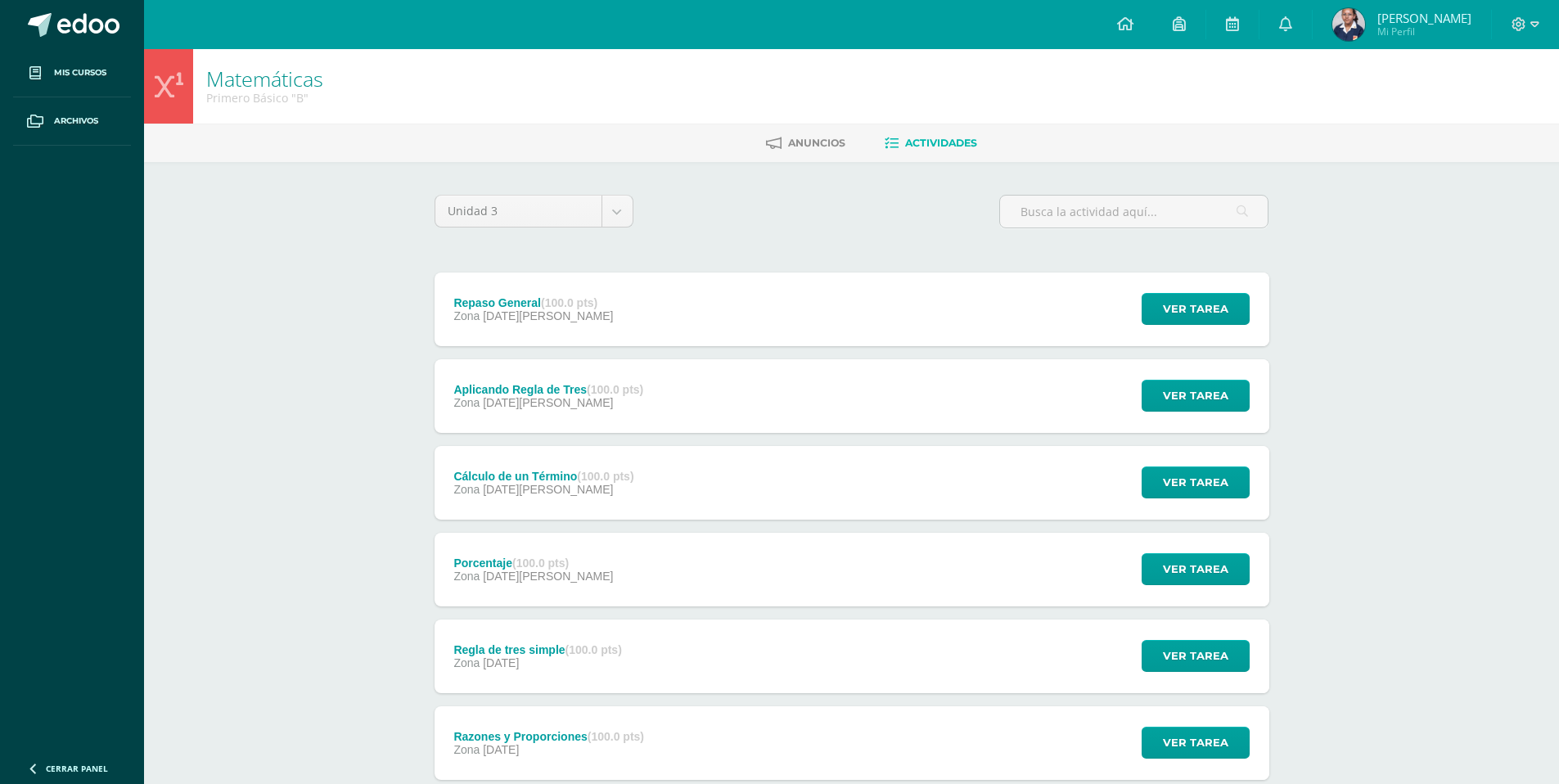
click at [878, 395] on div "Aplicando Regla de Tres (100.0 pts) Zona 06 de Agosto Ver tarea Aplicando Regla…" at bounding box center [852, 396] width 835 height 73
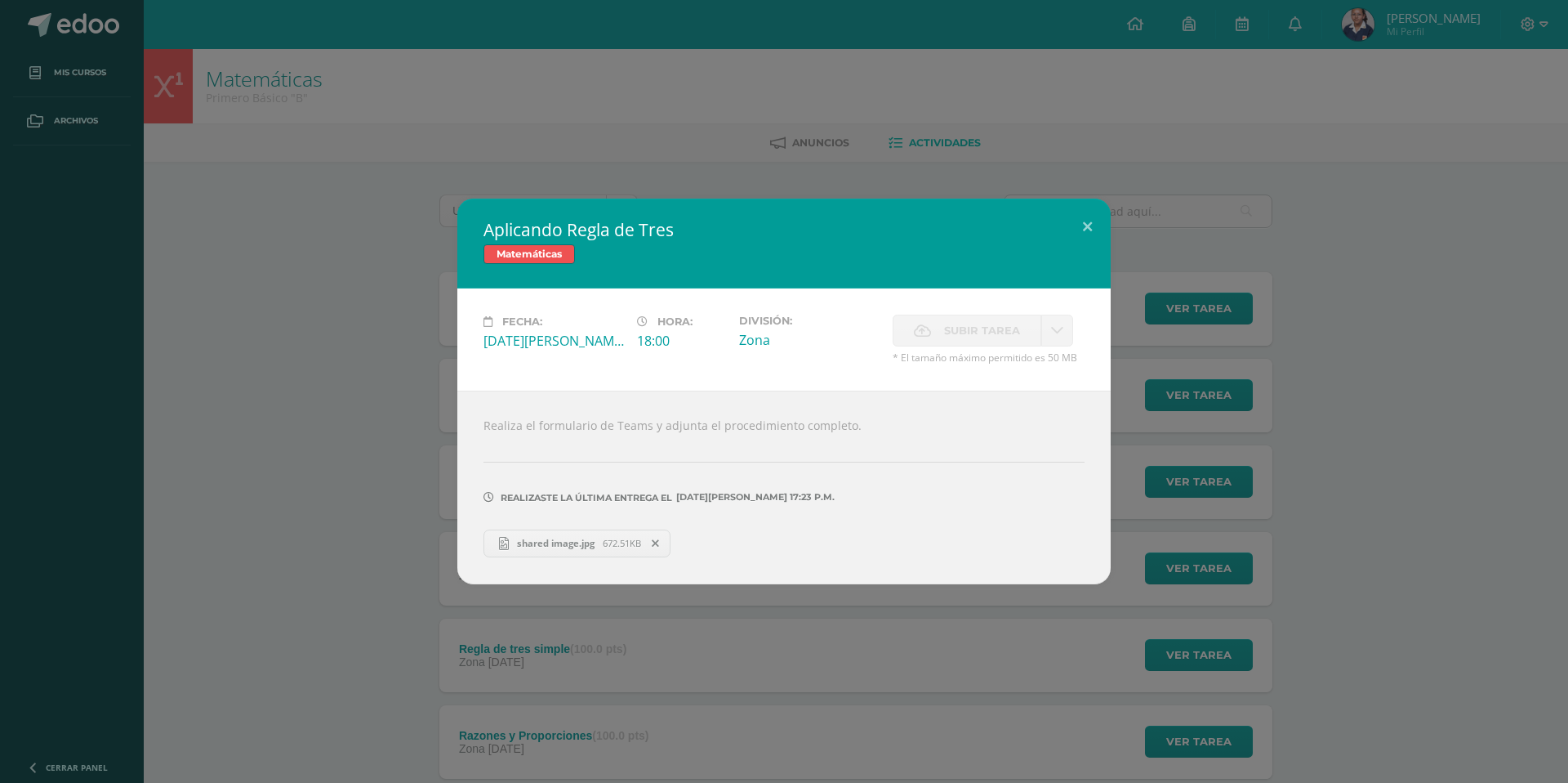
click at [1268, 401] on div "Aplicando Regla de Tres Matemáticas Fecha: Miércoles 06 de Agosto Hora: 18:00 D…" at bounding box center [784, 392] width 1555 height 385
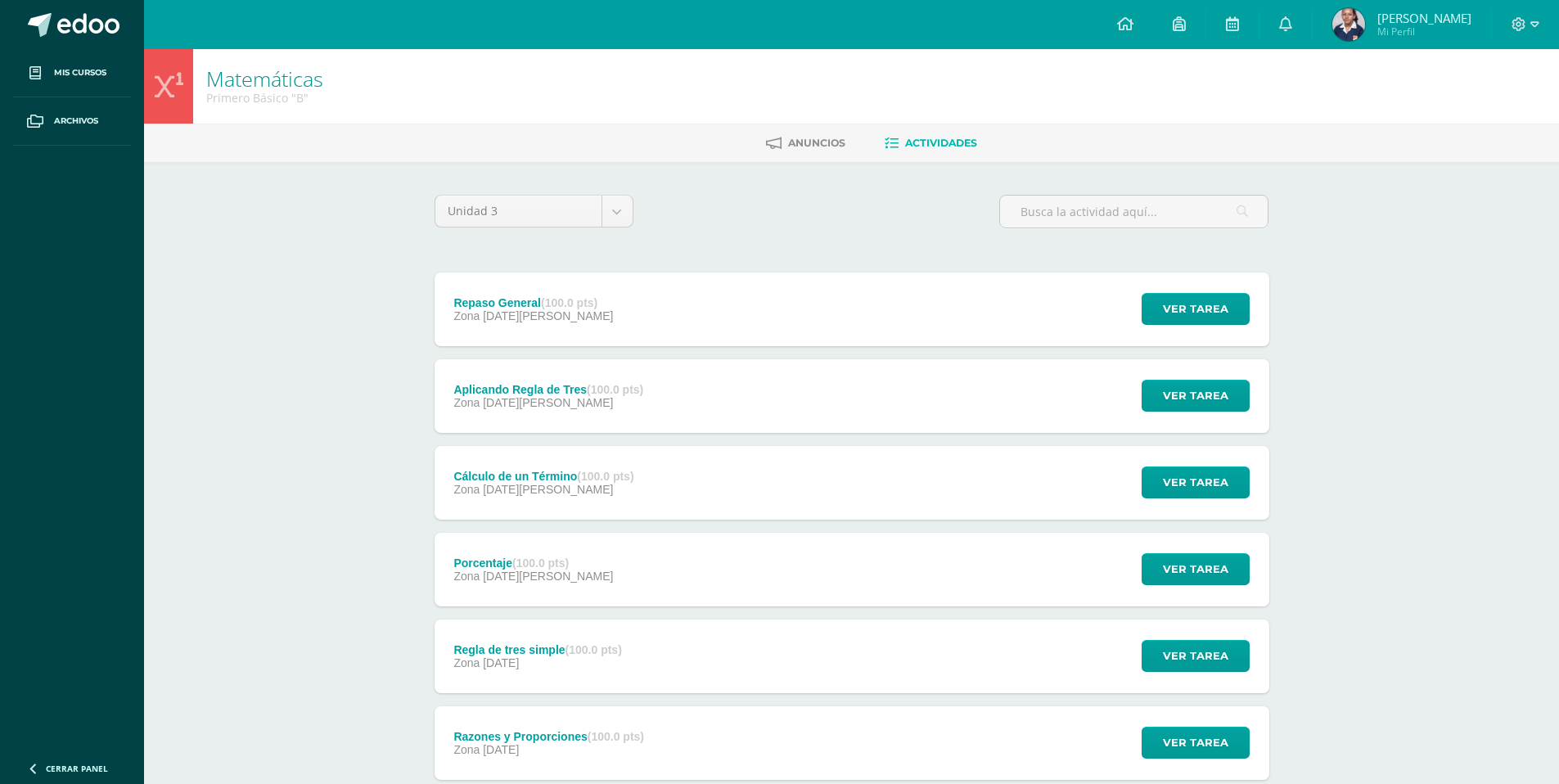
click at [717, 484] on div "Cálculo de un Término (100.0 pts) Zona 30 de Julio Ver tarea Cálculo de un Térm…" at bounding box center [852, 482] width 835 height 73
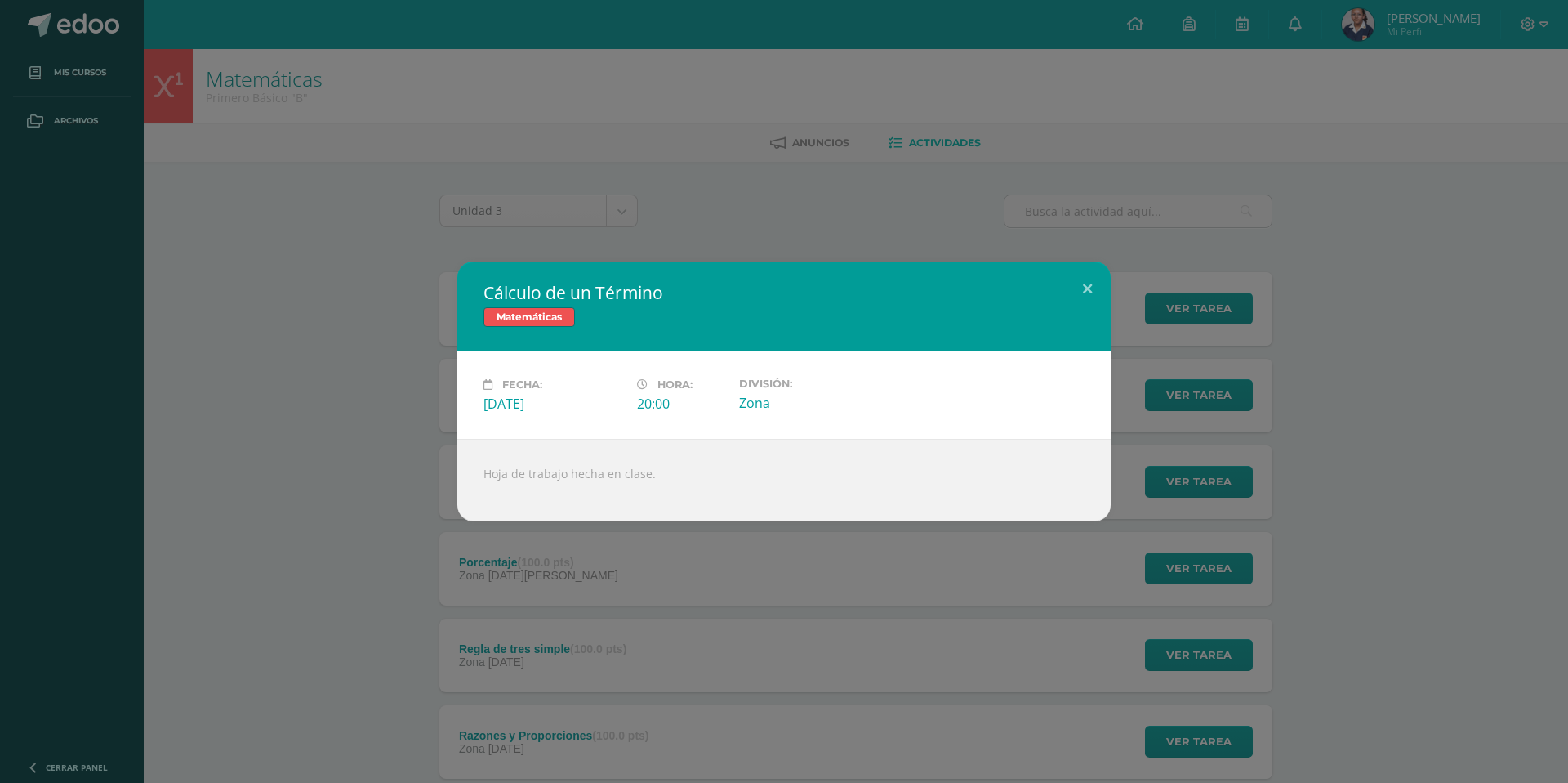
drag, startPoint x: 383, startPoint y: 482, endPoint x: 404, endPoint y: 480, distance: 21.1
click at [389, 481] on div "Cálculo de un Término Matemáticas Fecha: Miércoles 30 de Julio Hora: 20:00 Divi…" at bounding box center [784, 391] width 1555 height 260
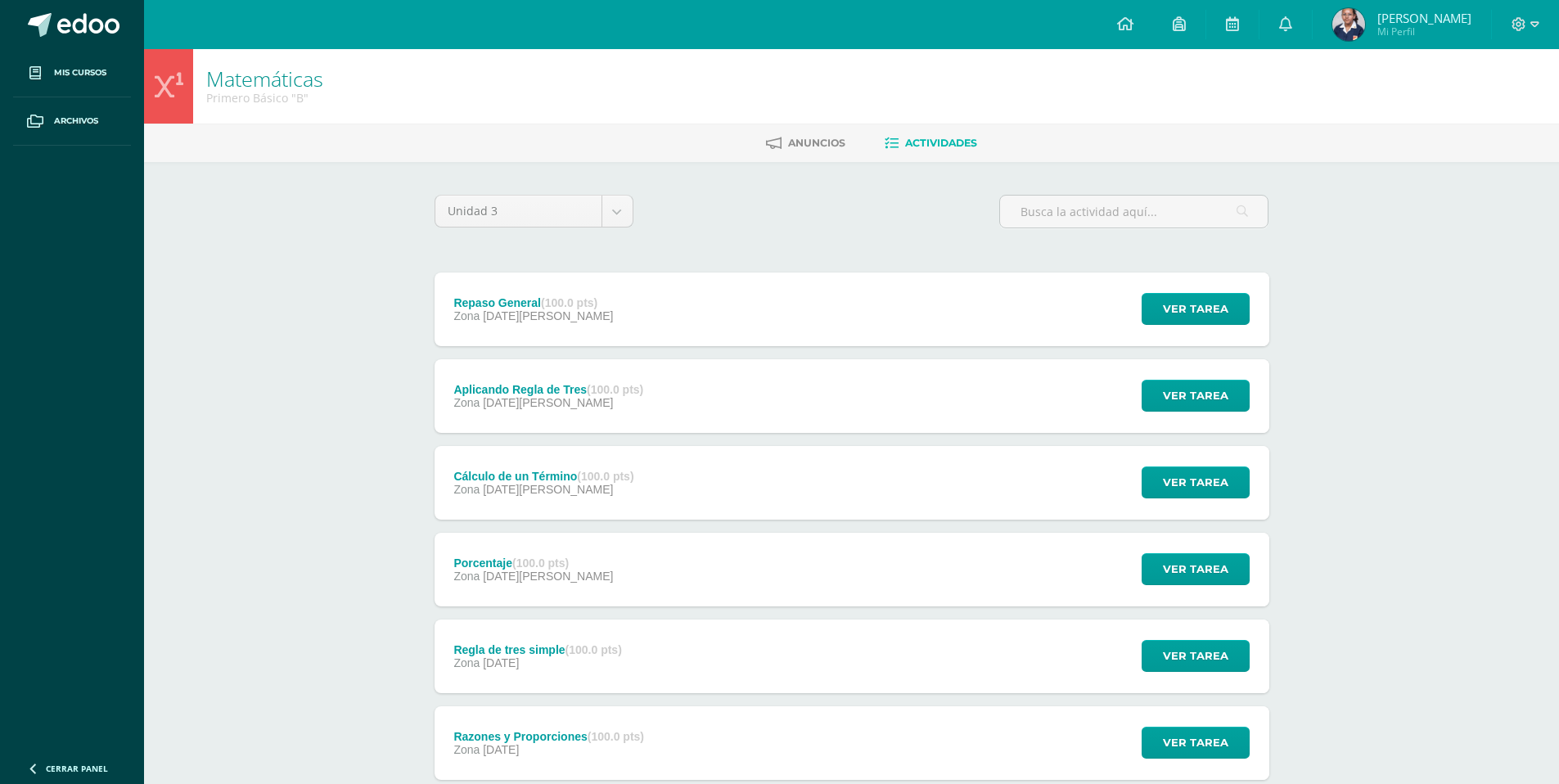
click at [552, 587] on div "Porcentaje (100.0 pts) Zona 30 de Julio" at bounding box center [534, 569] width 199 height 73
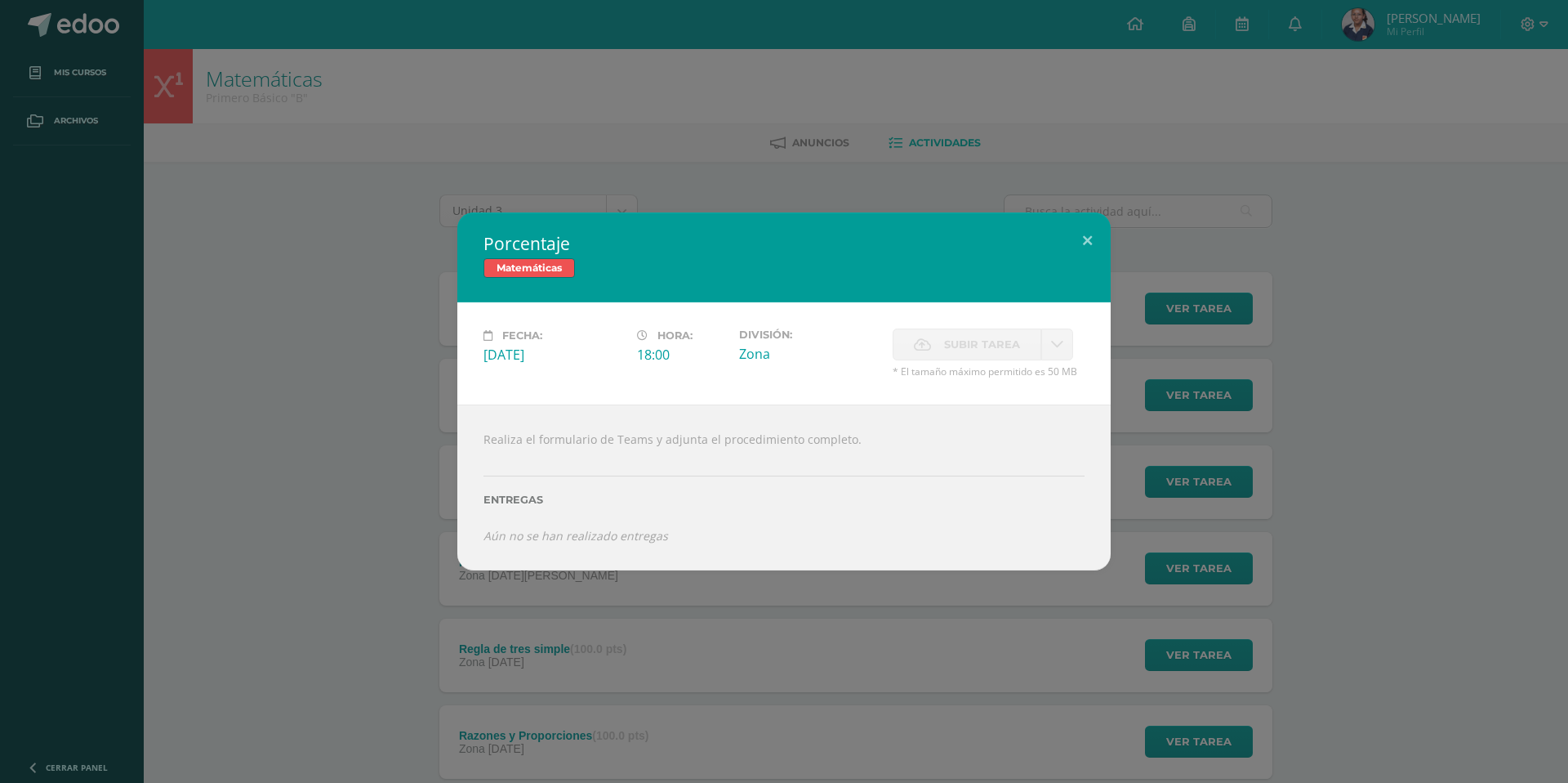
click at [1257, 553] on div "Porcentaje Matemáticas Fecha: Miércoles 30 de Julio Hora: 18:00 División: Zona …" at bounding box center [784, 391] width 1555 height 357
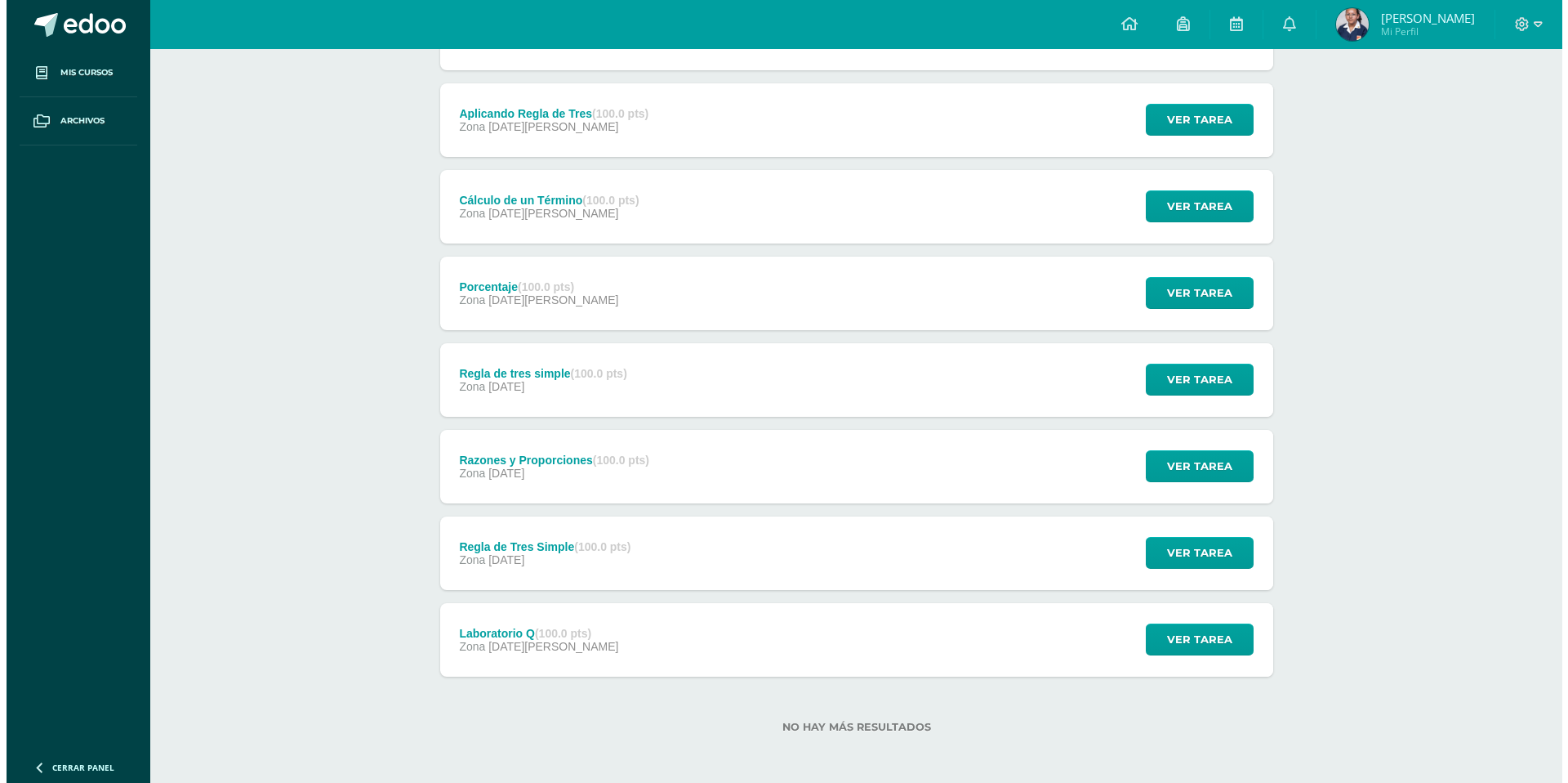
scroll to position [278, 0]
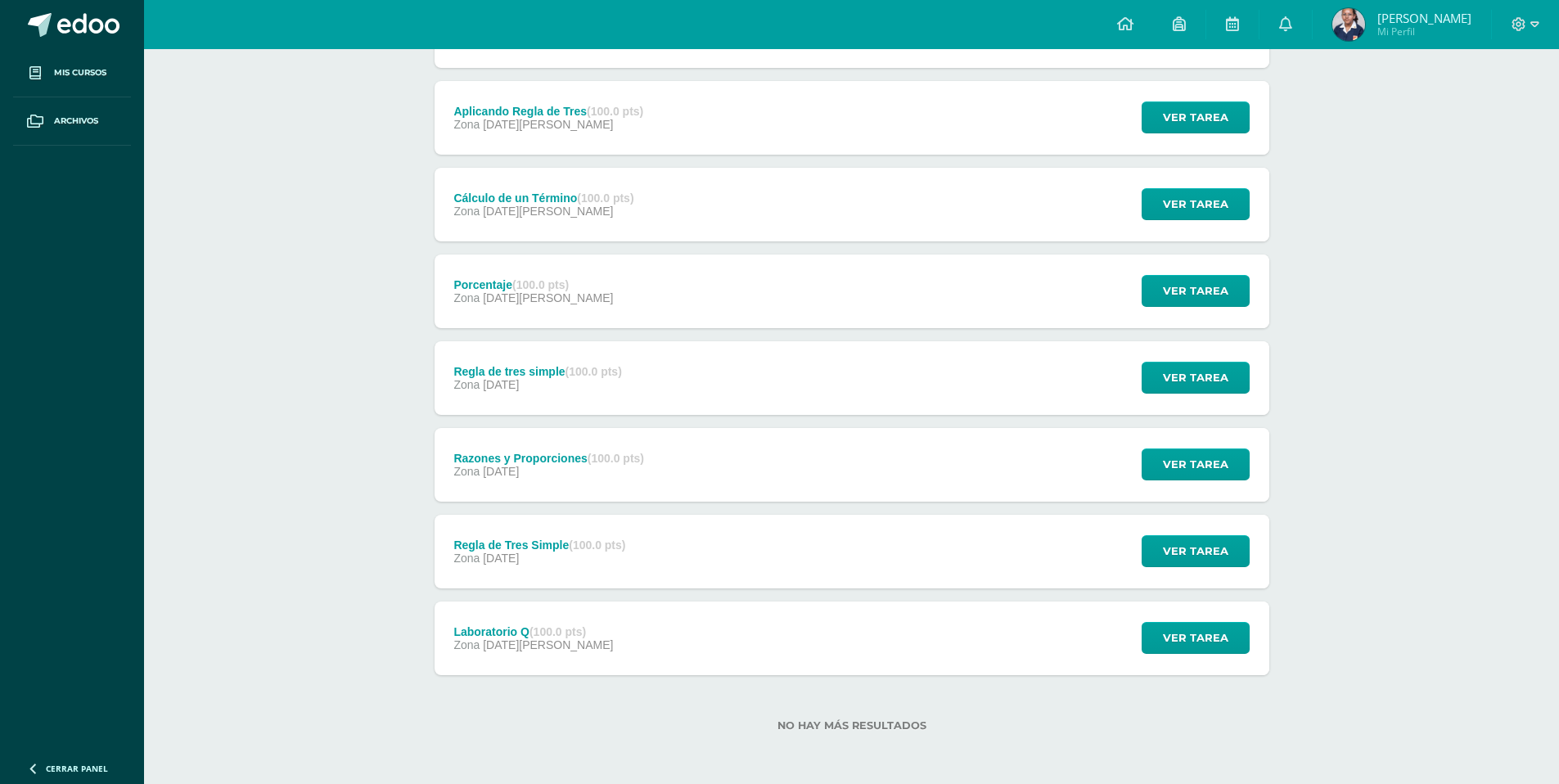
click at [656, 388] on div "Regla de tres simple (100.0 pts) Zona 29 de Julio Ver tarea Regla de tres simpl…" at bounding box center [852, 378] width 835 height 73
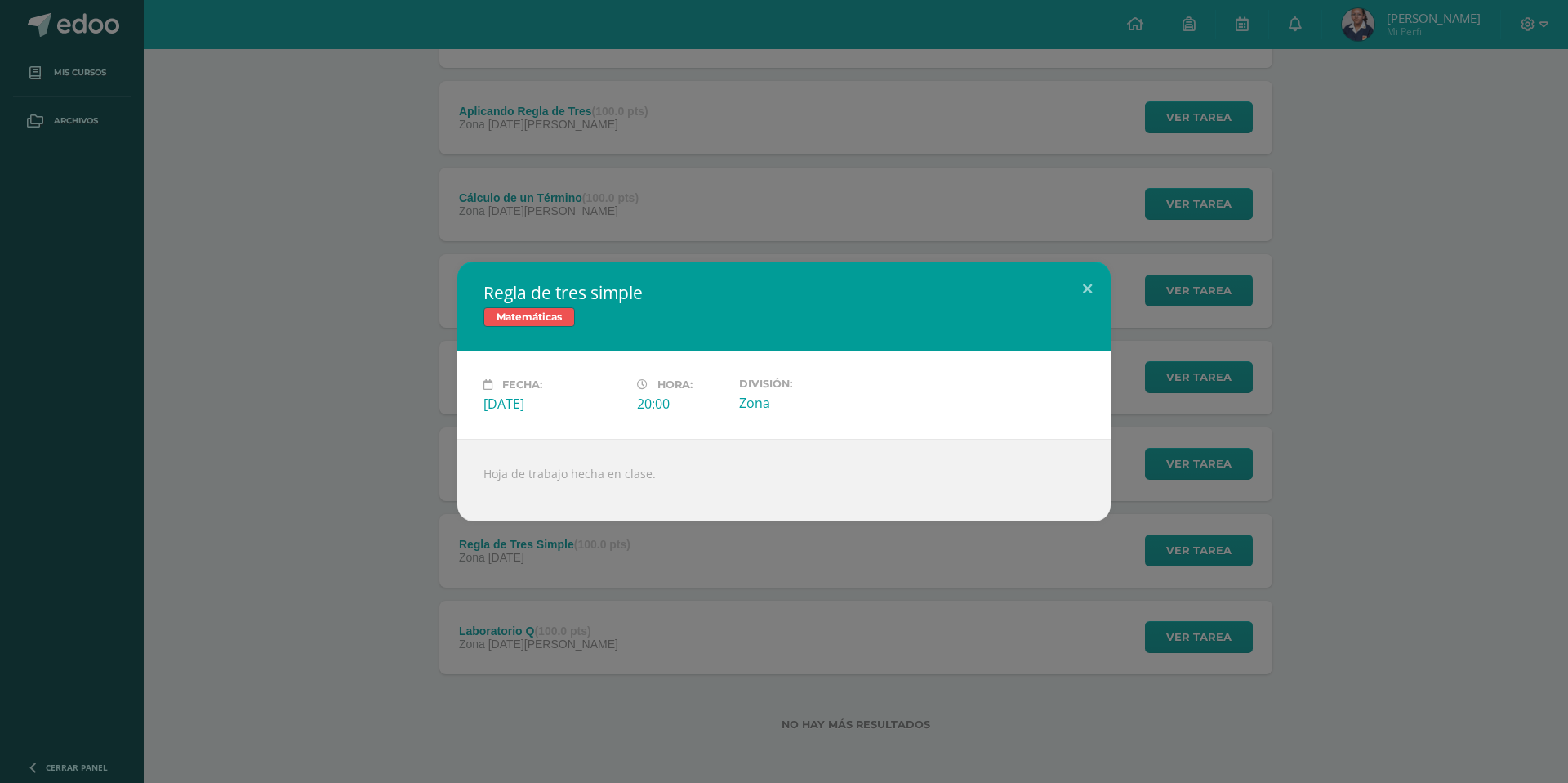
click at [682, 587] on div "Regla de tres simple Matemáticas Fecha: Martes 29 de Julio Hora: 20:00 División…" at bounding box center [784, 392] width 1568 height 783
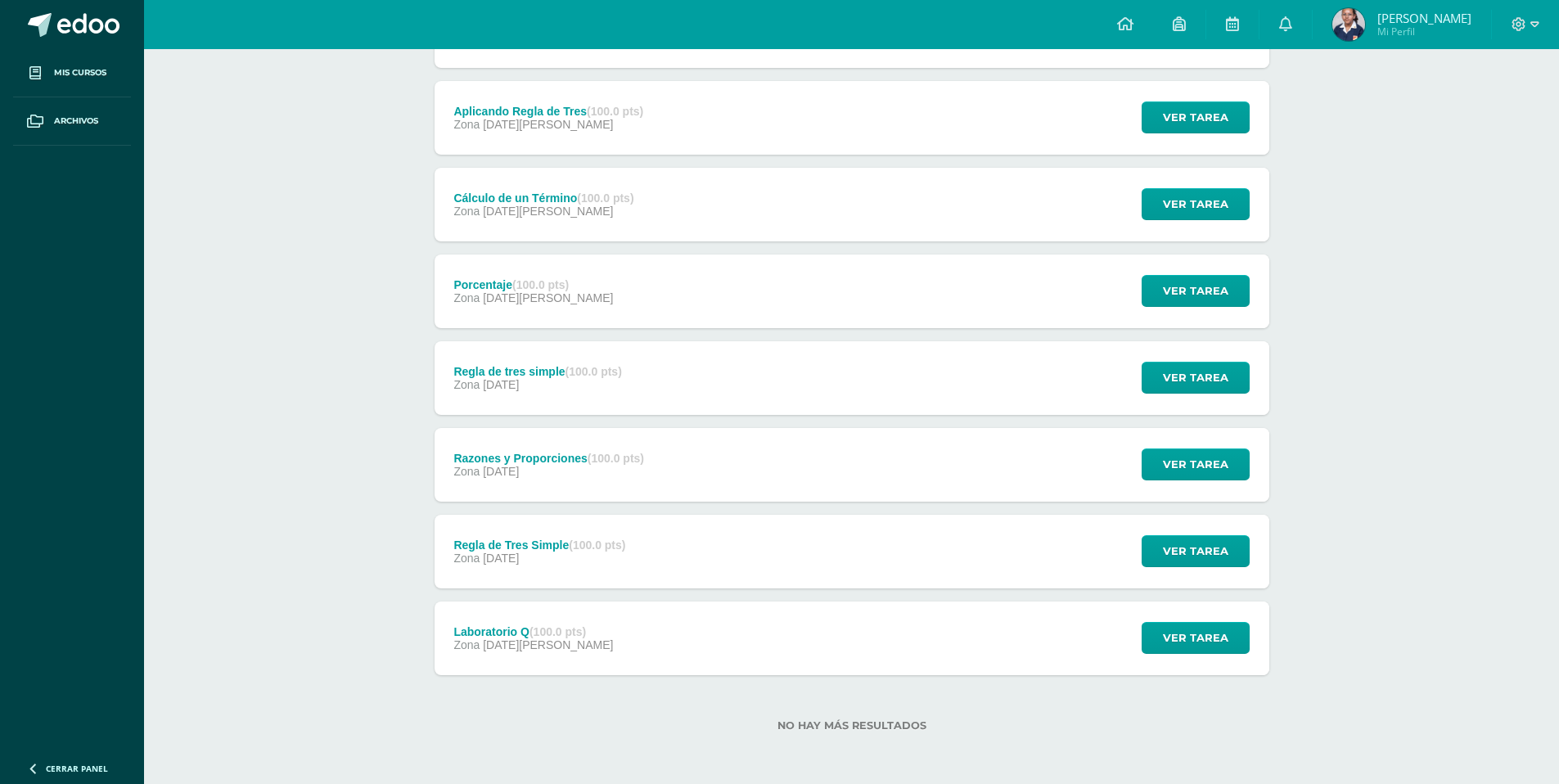
click at [749, 485] on div "Razones y Proporciones (100.0 pts) Zona 23 de Julio Ver tarea Razones y Proporc…" at bounding box center [852, 464] width 835 height 73
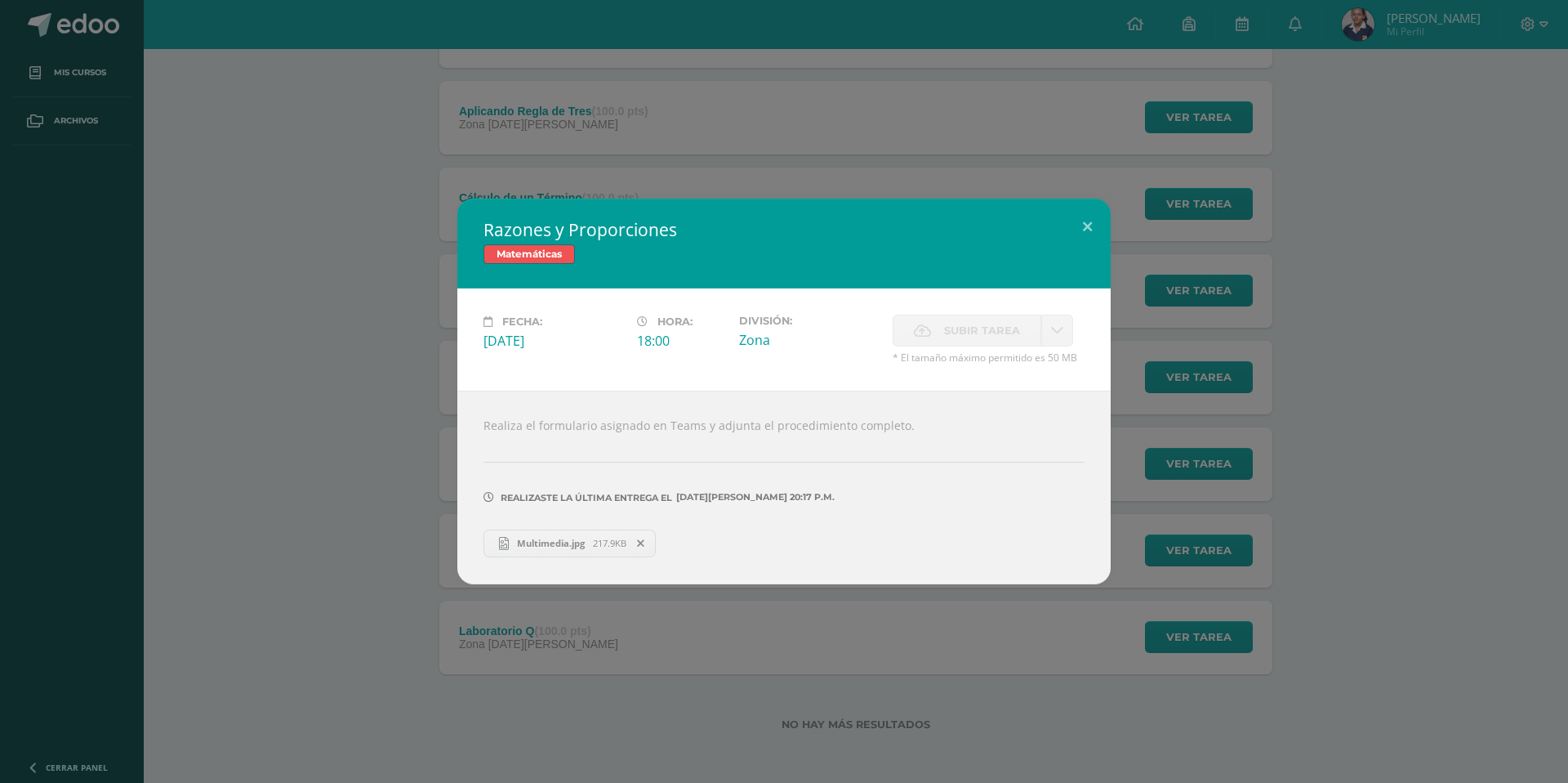
click at [727, 606] on div "Razones y Proporciones Matemáticas Fecha: Miércoles 23 de Julio Hora: 18:00 Div…" at bounding box center [784, 392] width 1568 height 783
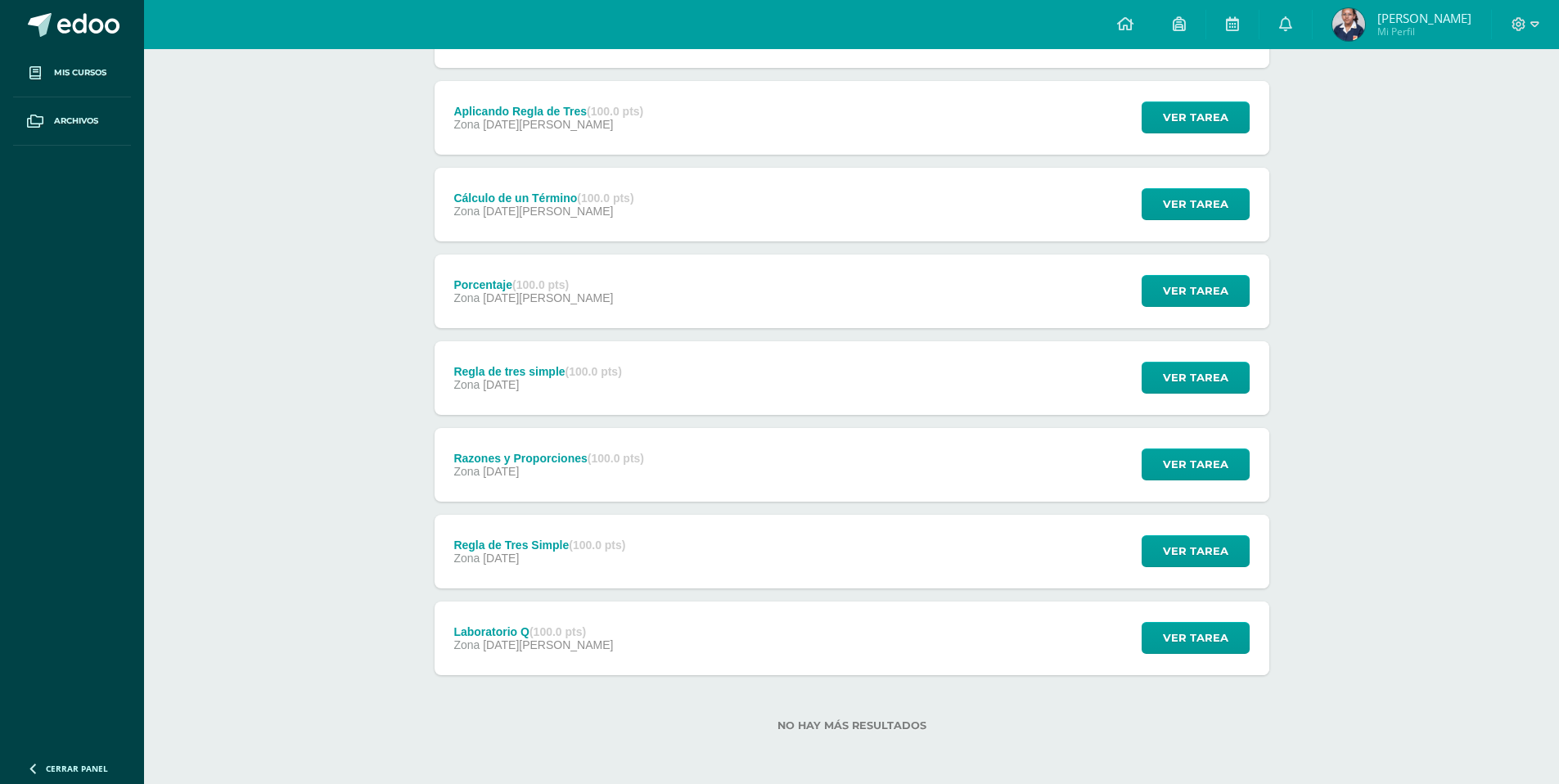
click at [698, 559] on div "Regla de Tres Simple (100.0 pts) Zona 17 de Julio Ver tarea Regla de Tres Simpl…" at bounding box center [852, 551] width 835 height 73
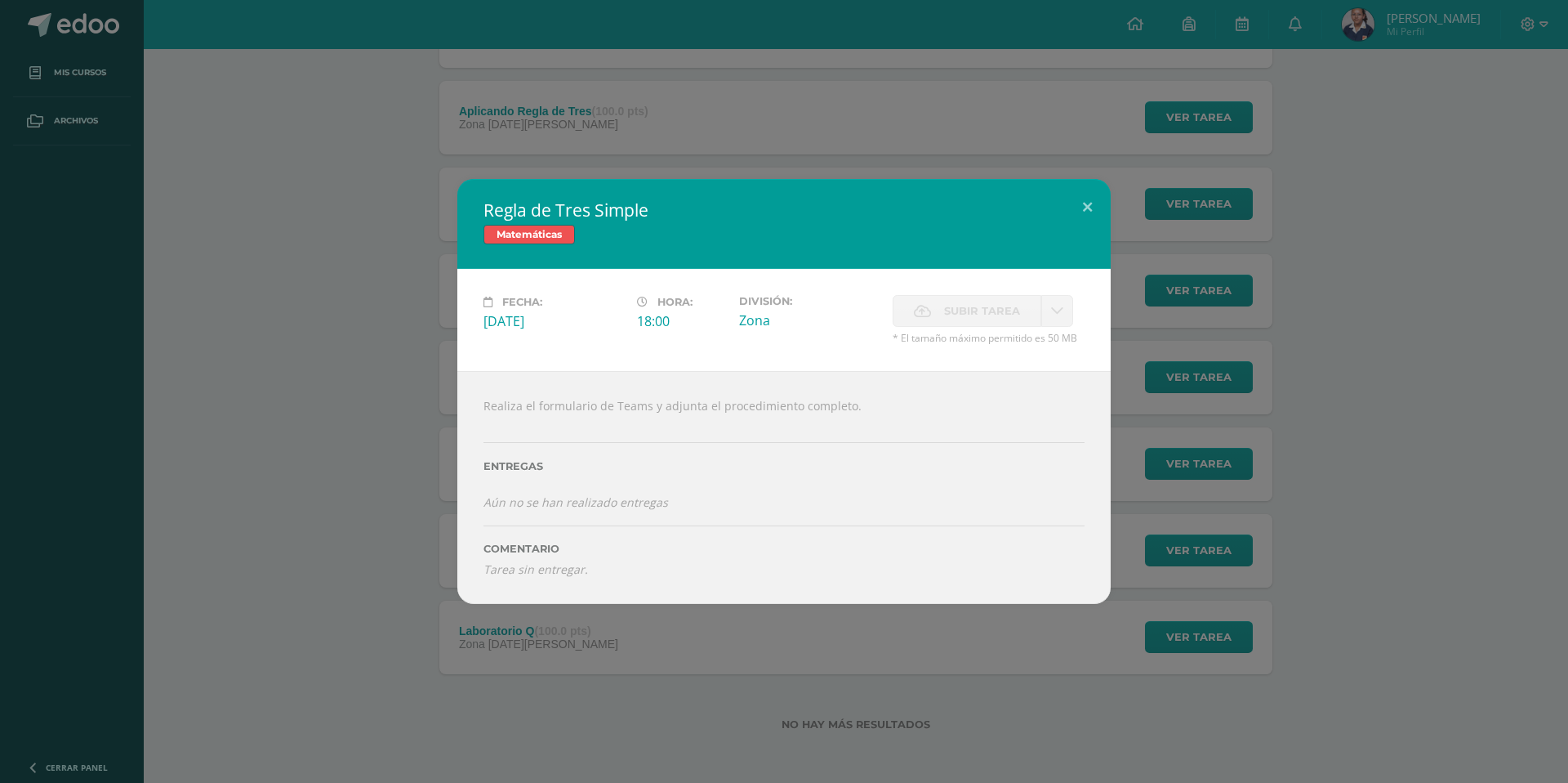
click at [651, 686] on div "Regla de Tres Simple Matemáticas Fecha: Jueves 17 de Julio Hora: 18:00 División…" at bounding box center [784, 392] width 1568 height 783
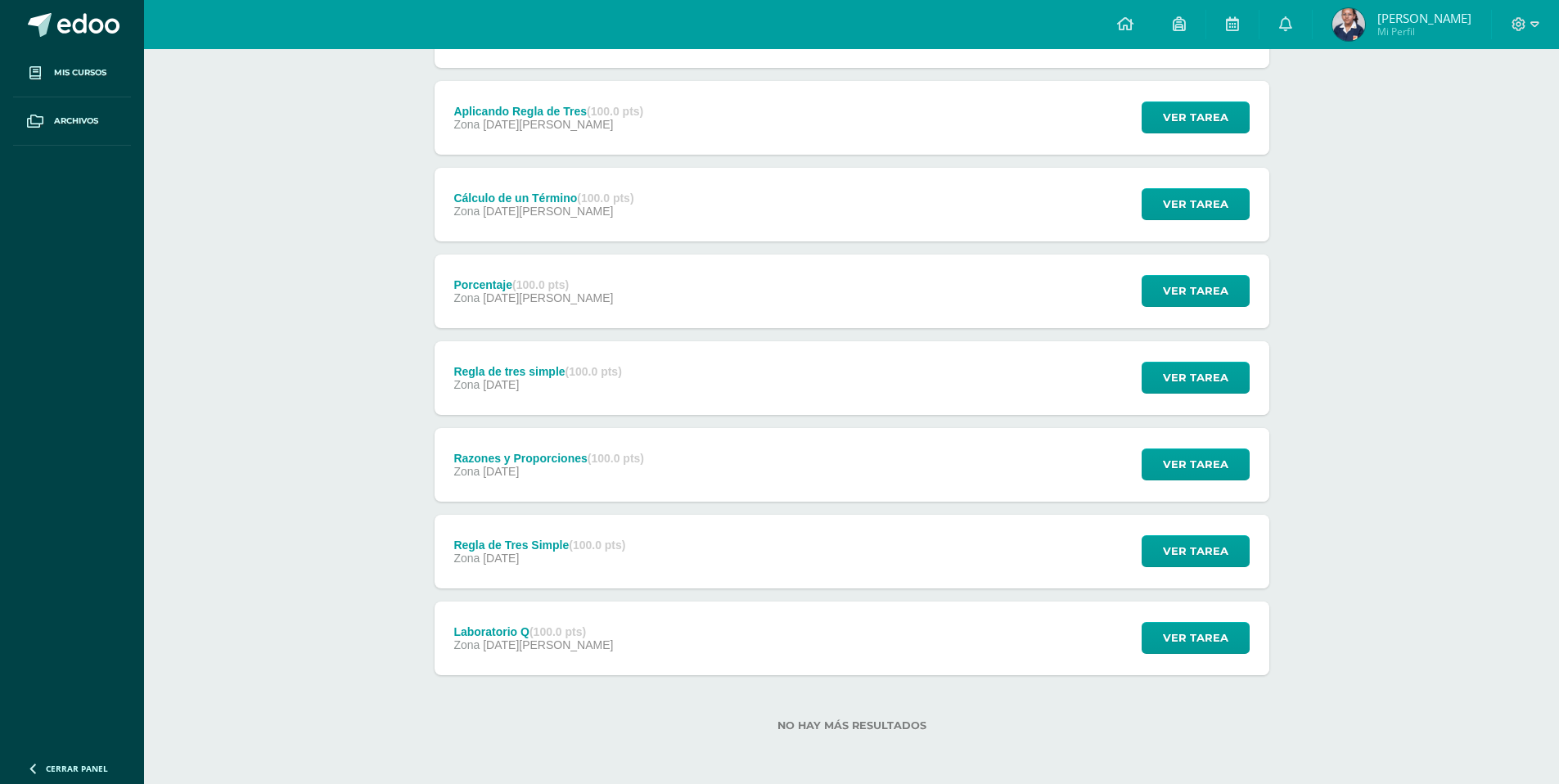
click at [641, 640] on div "Laboratorio Q (100.0 pts) Zona 09 de Julio Ver tarea Laboratorio Q Matemáticas …" at bounding box center [852, 638] width 835 height 73
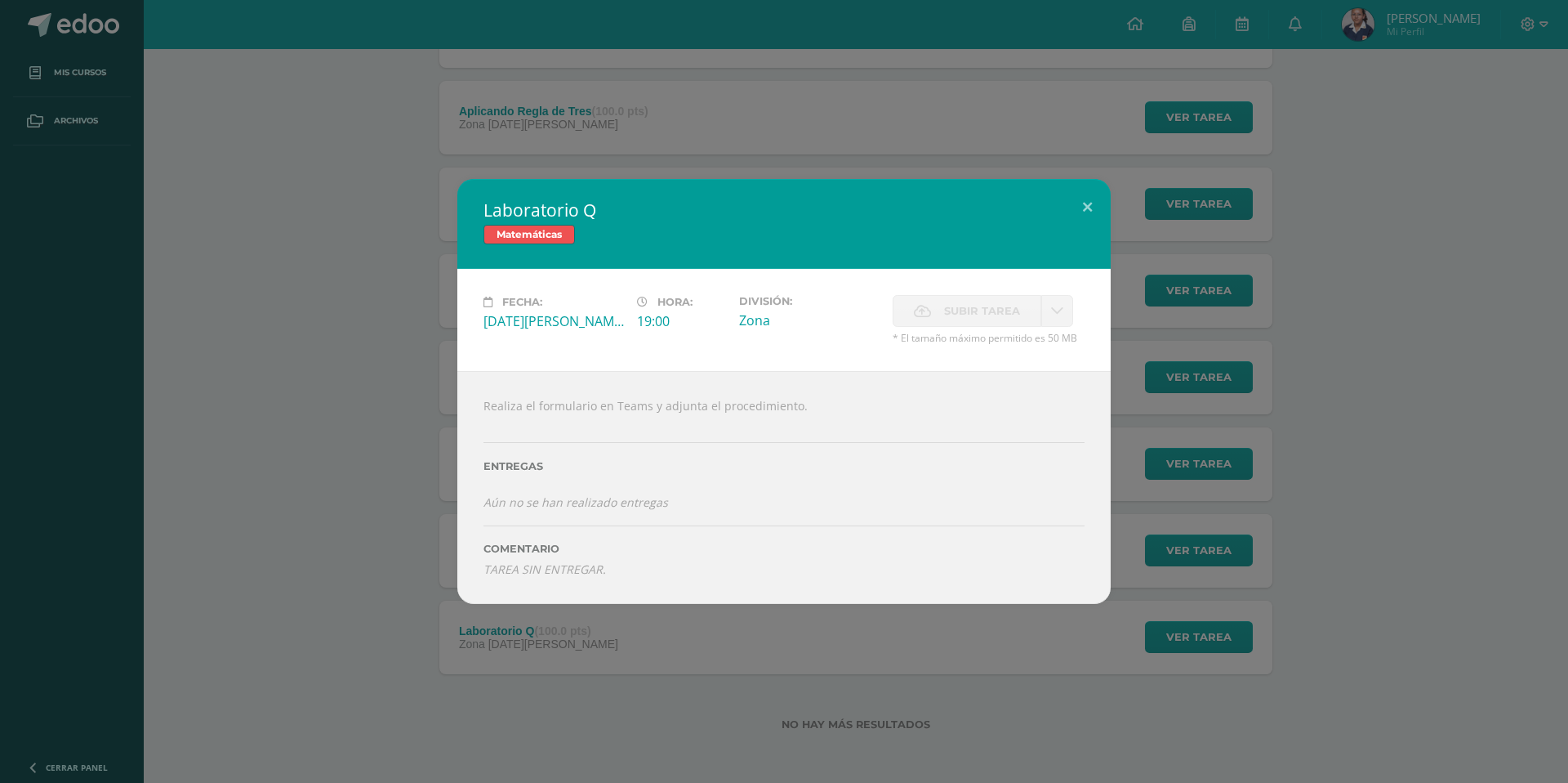
click at [628, 685] on div "Laboratorio Q Matemáticas Fecha: Miércoles 09 de Julio Hora: 19:00 División: Zo…" at bounding box center [784, 392] width 1568 height 783
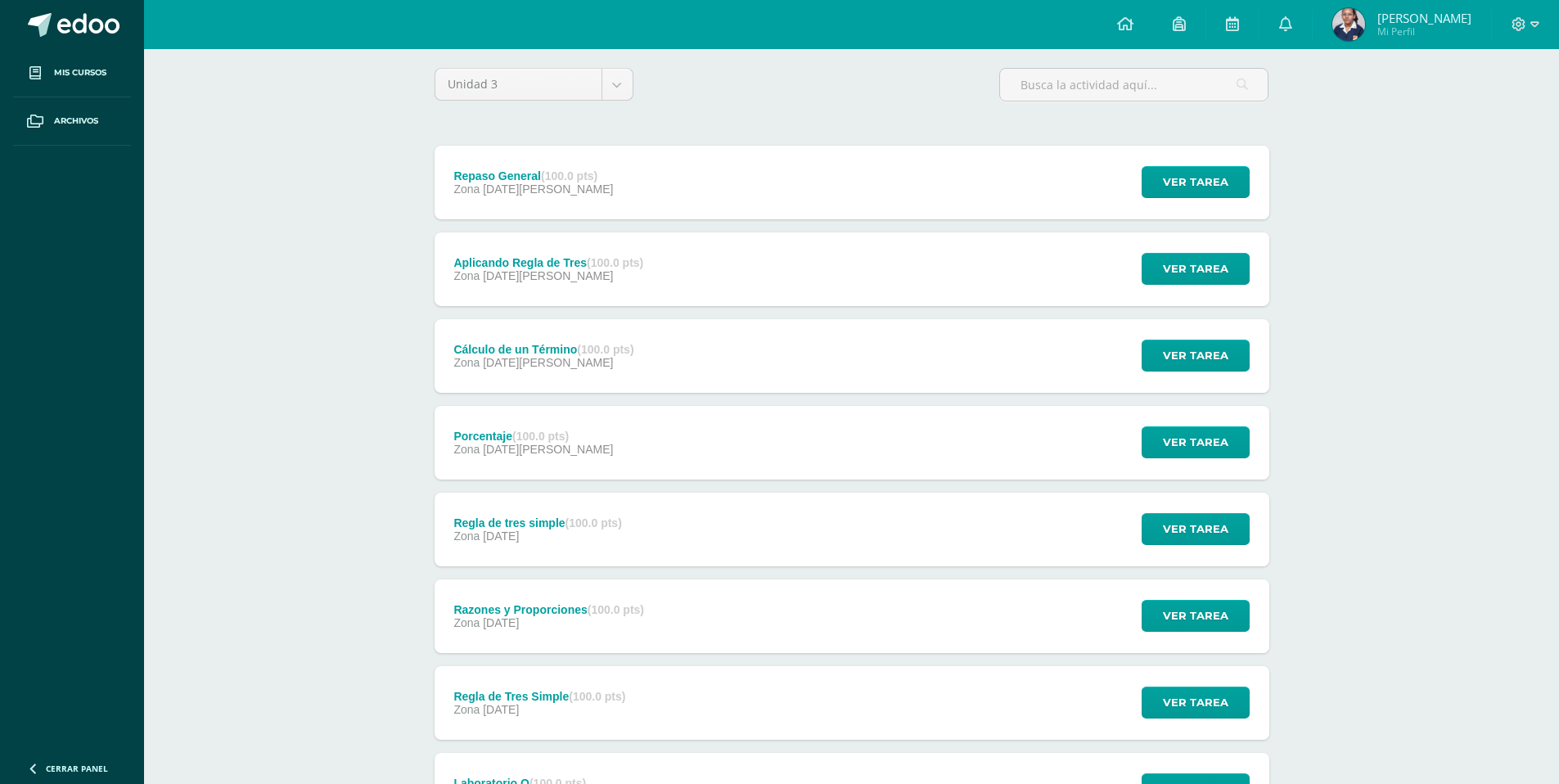
scroll to position [0, 0]
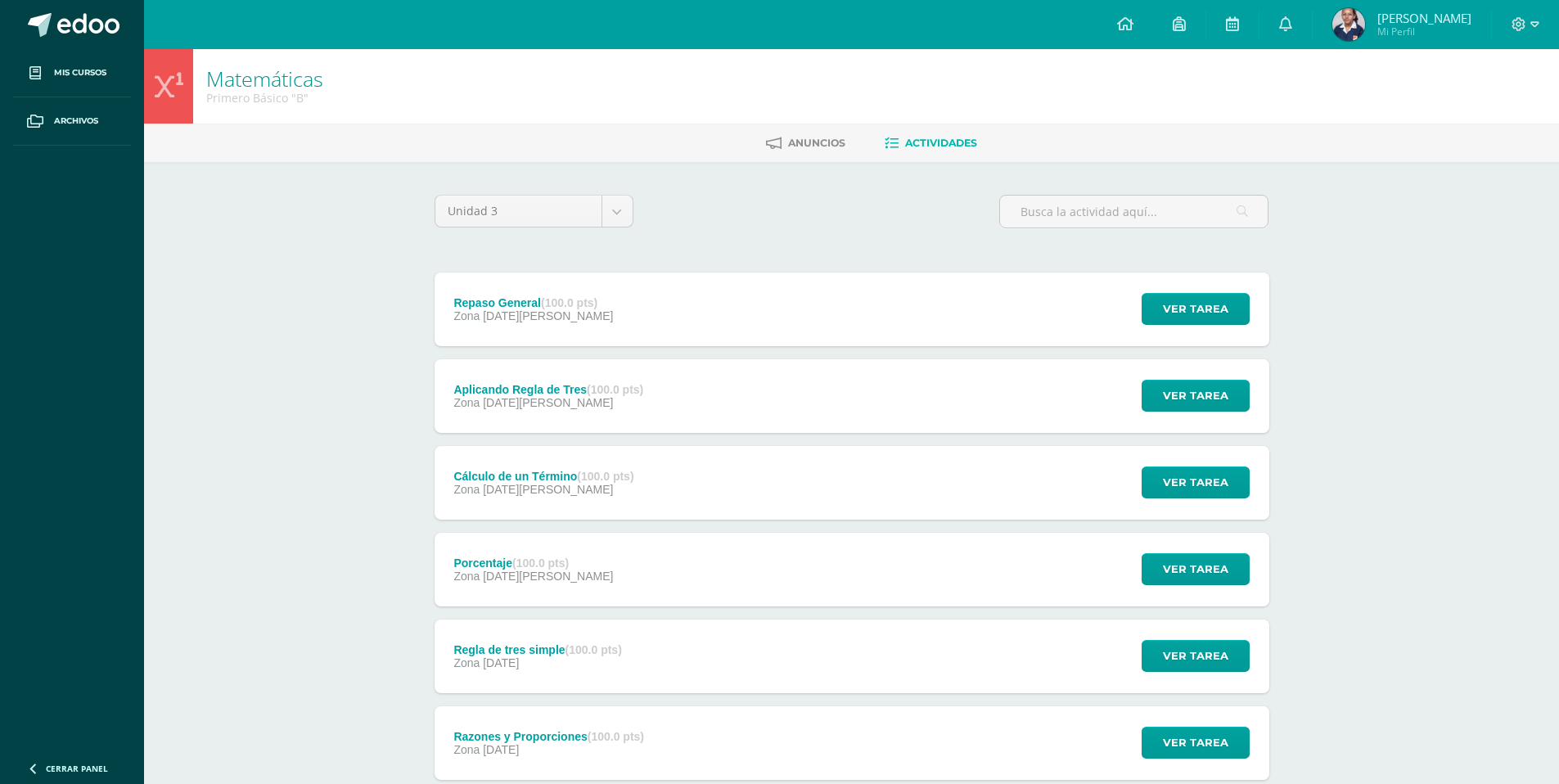
click at [1340, 14] on img at bounding box center [1349, 24] width 33 height 33
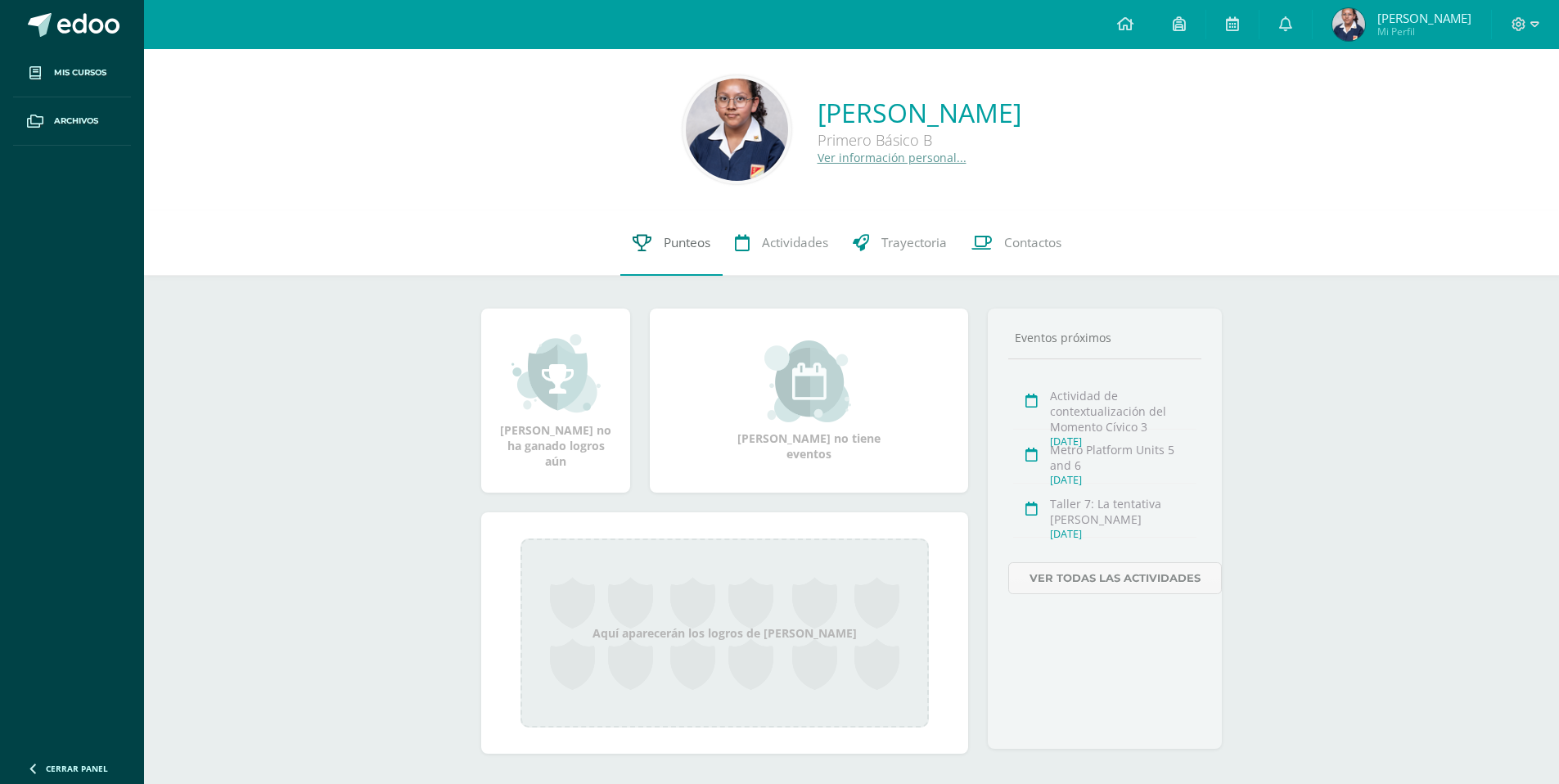
click at [682, 253] on link "Punteos" at bounding box center [671, 242] width 103 height 65
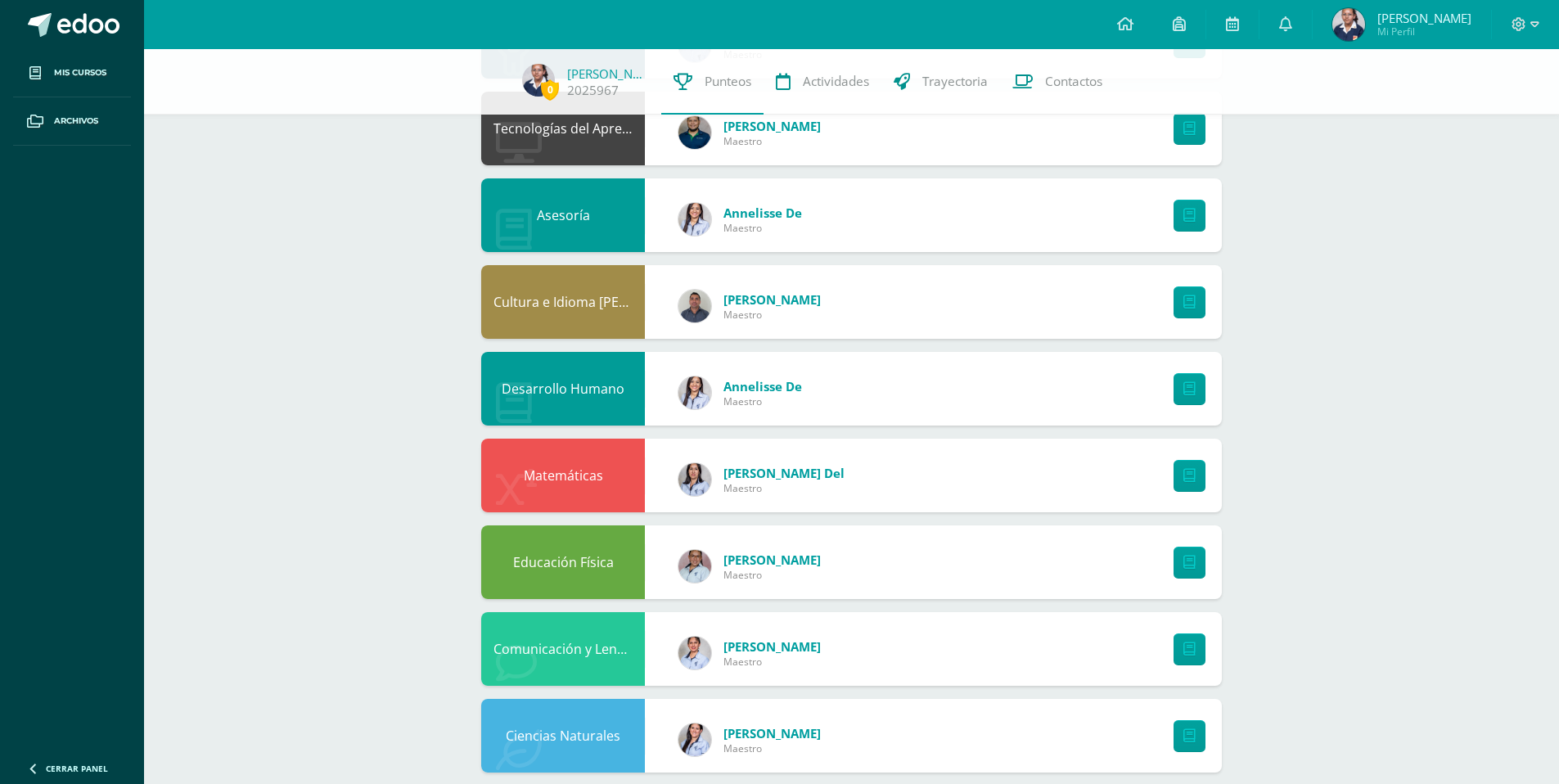
scroll to position [880, 0]
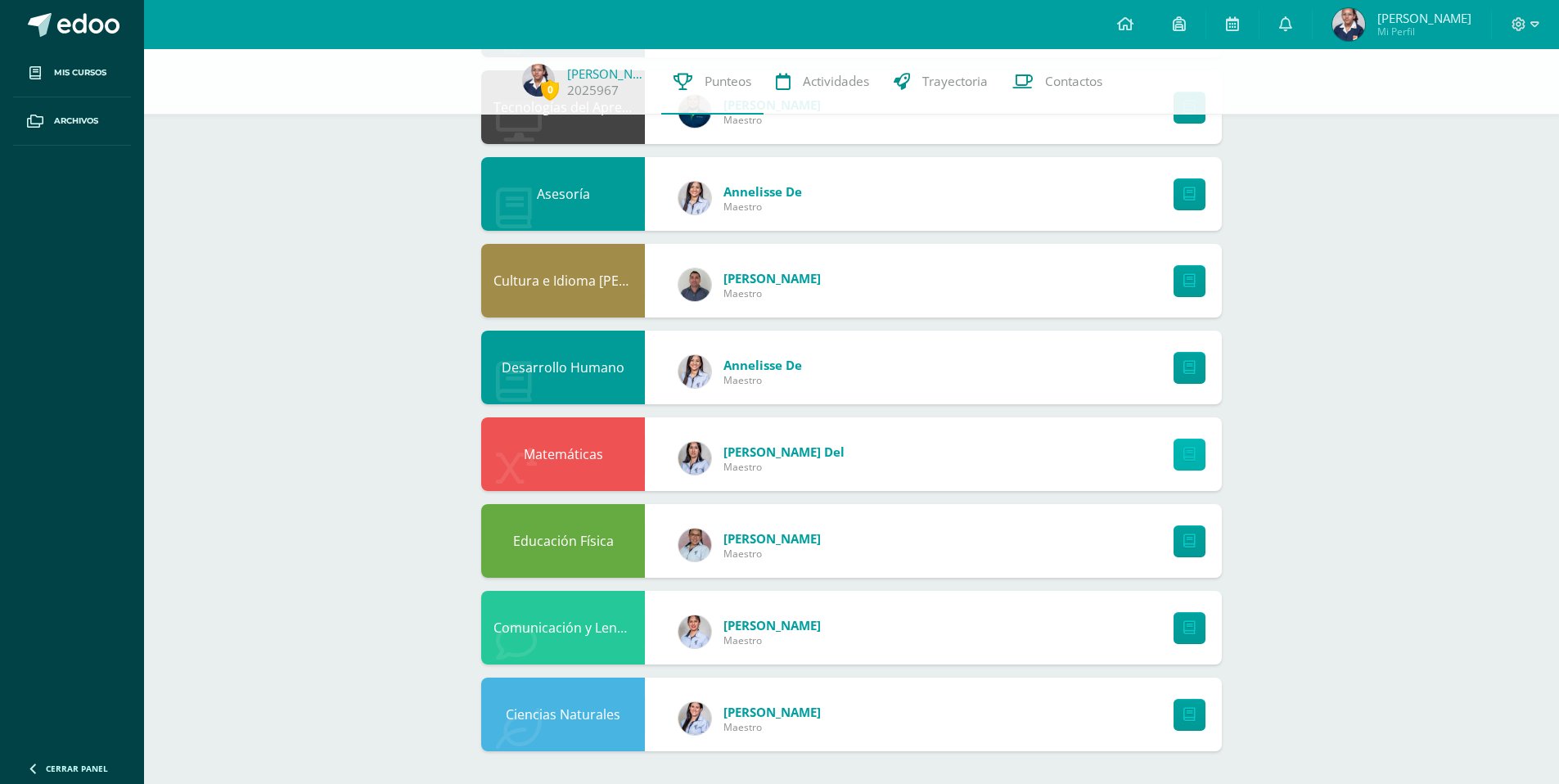
click at [1190, 454] on icon at bounding box center [1190, 455] width 13 height 14
